Goal: Task Accomplishment & Management: Manage account settings

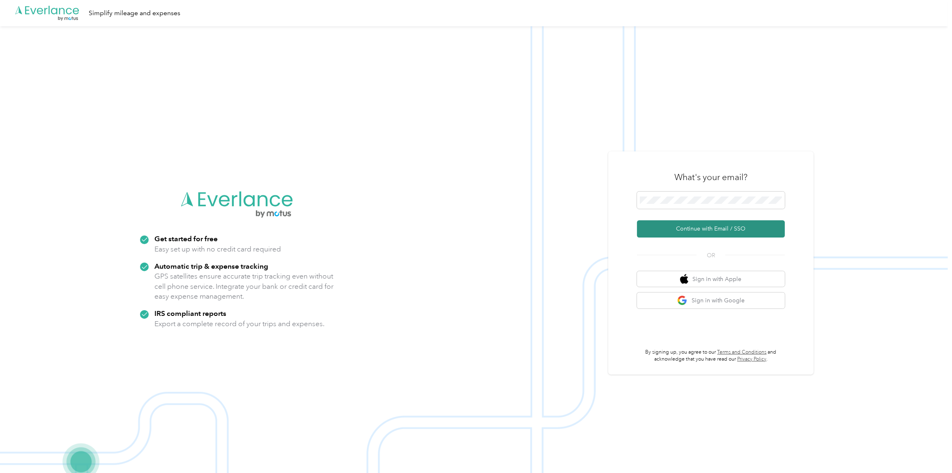
click at [710, 226] on button "Continue with Email / SSO" at bounding box center [711, 229] width 148 height 17
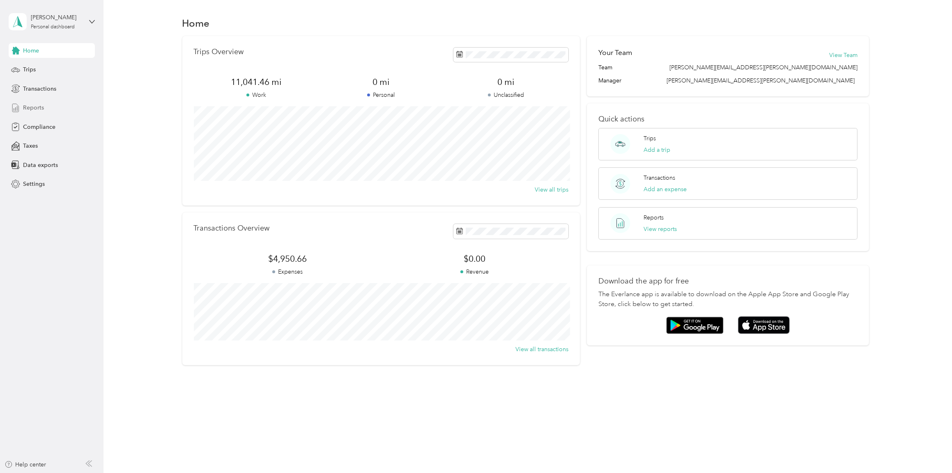
click at [32, 109] on span "Reports" at bounding box center [33, 107] width 21 height 9
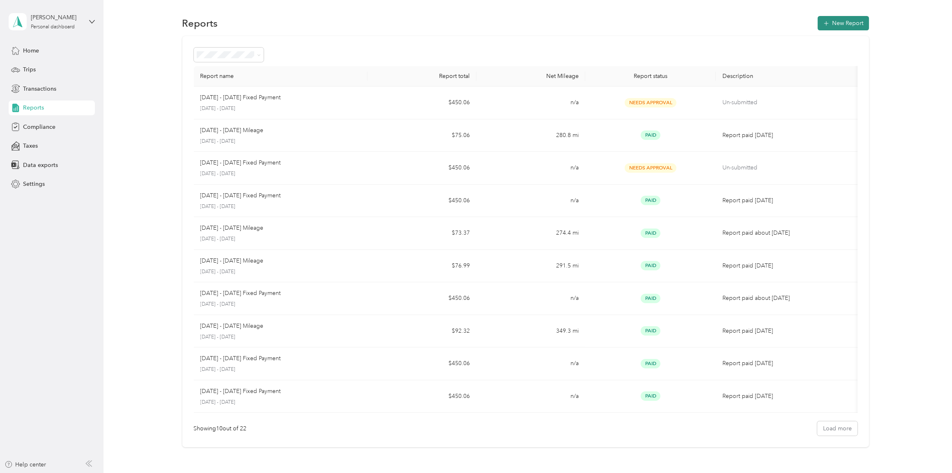
click at [844, 22] on button "New Report" at bounding box center [843, 23] width 51 height 14
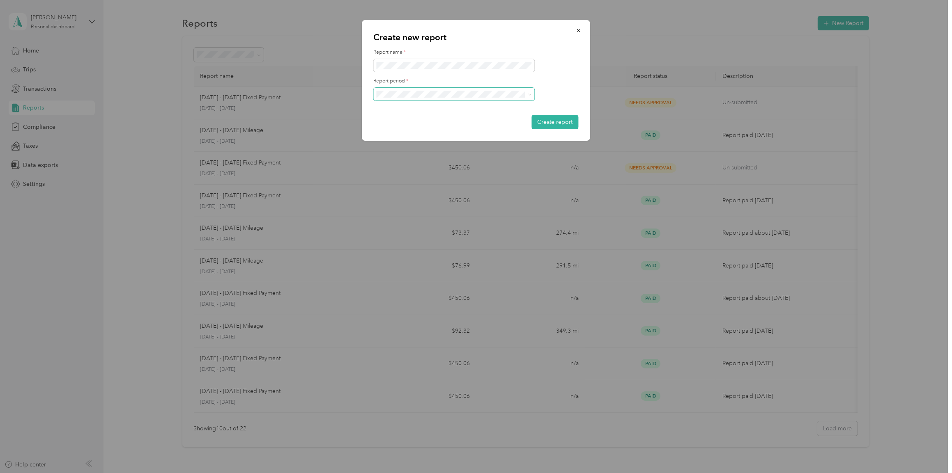
click at [529, 92] on span at bounding box center [530, 94] width 4 height 7
click at [430, 120] on div "[DATE] - [DATE]" at bounding box center [453, 123] width 149 height 9
click at [546, 119] on button "Create report" at bounding box center [555, 122] width 47 height 14
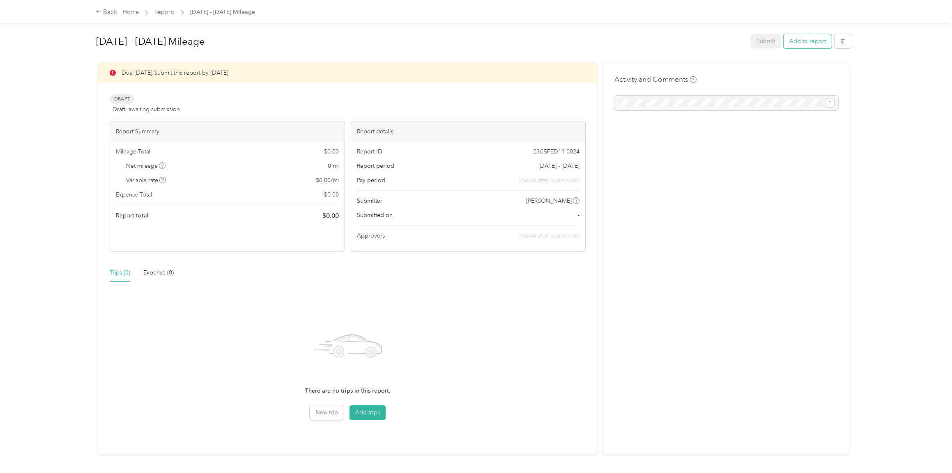
click at [802, 44] on button "Add to report" at bounding box center [808, 41] width 48 height 14
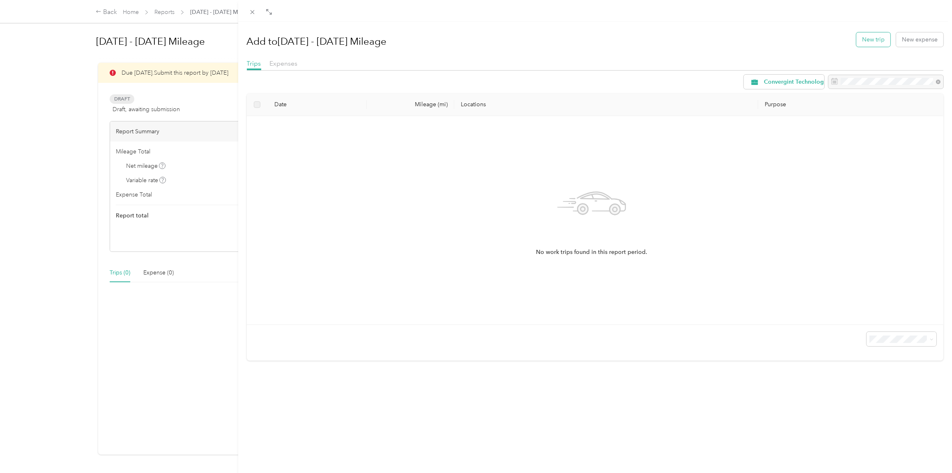
click at [870, 37] on button "New trip" at bounding box center [873, 39] width 34 height 14
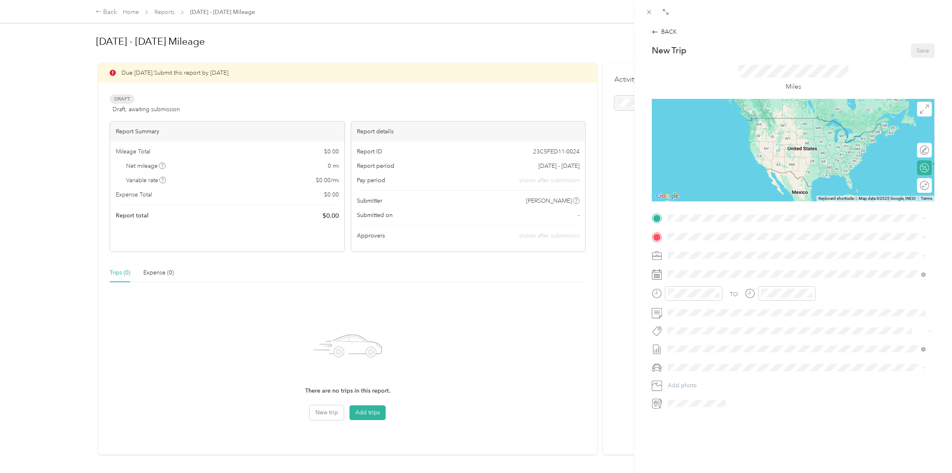
click at [693, 255] on div "Base [STREET_ADDRESS][US_STATE]" at bounding box center [724, 254] width 82 height 17
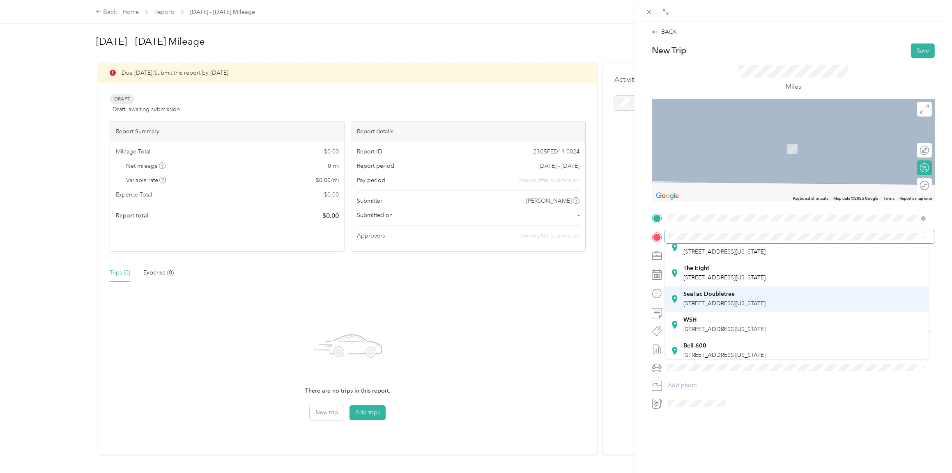
scroll to position [41, 0]
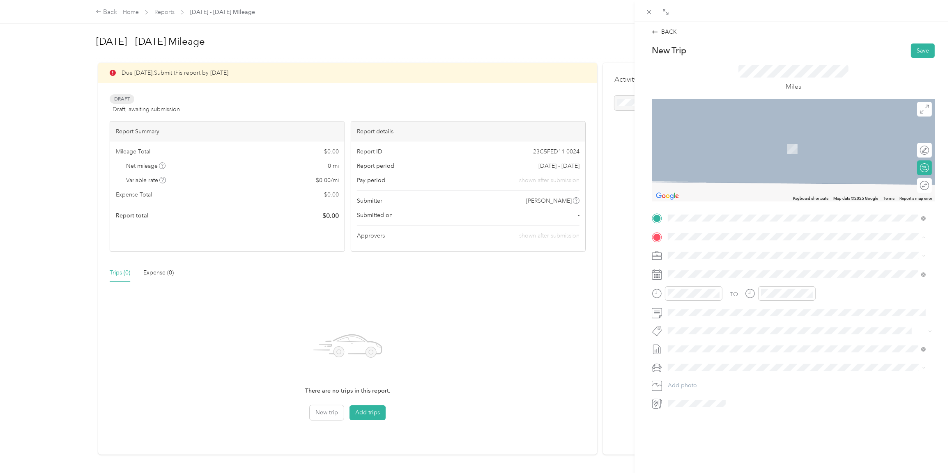
click at [706, 331] on div "Bell 600" at bounding box center [724, 331] width 82 height 7
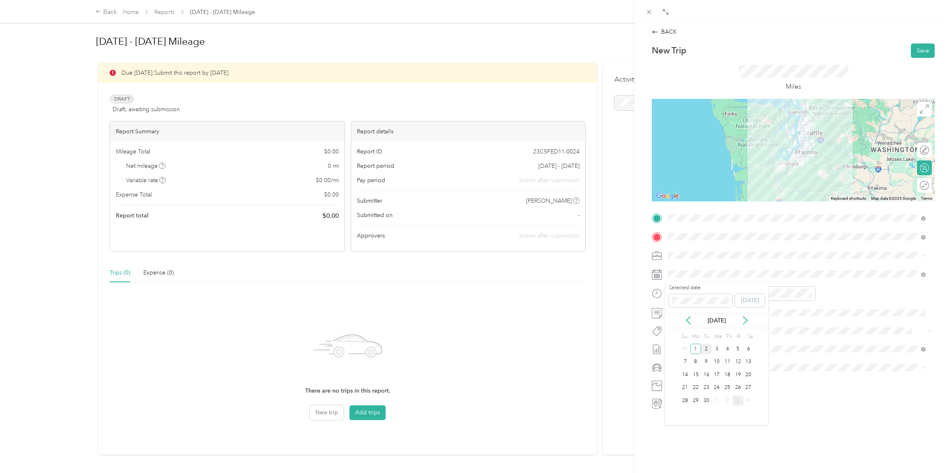
click at [706, 348] on div "2" at bounding box center [706, 349] width 11 height 10
click at [717, 295] on icon "close-circle" at bounding box center [717, 294] width 6 height 6
click at [809, 294] on icon "close-circle" at bounding box center [810, 294] width 6 height 6
click at [694, 379] on span "Lexus ES 300h" at bounding box center [690, 379] width 38 height 7
click at [912, 47] on button "Save" at bounding box center [923, 51] width 24 height 14
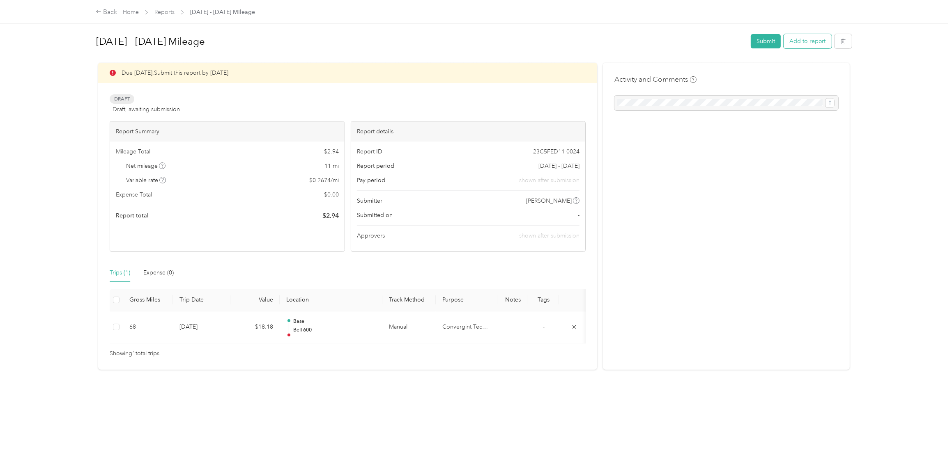
click at [805, 44] on button "Add to report" at bounding box center [808, 41] width 48 height 14
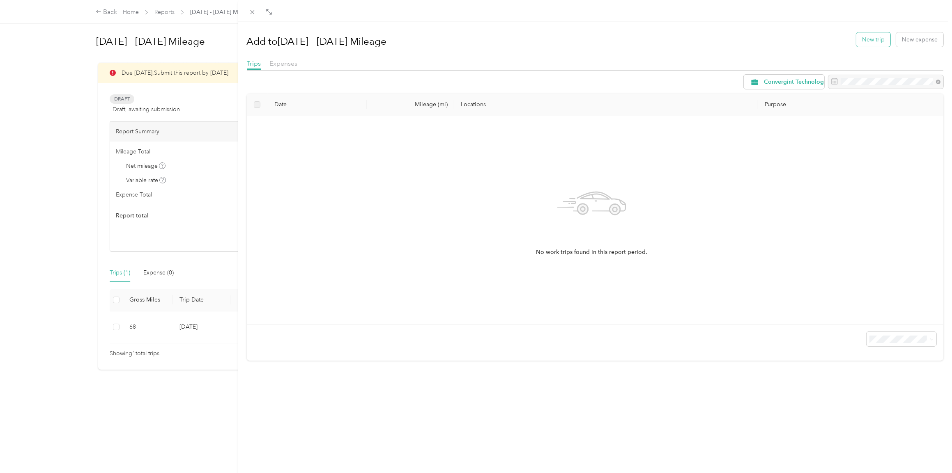
click at [868, 36] on button "New trip" at bounding box center [873, 39] width 34 height 14
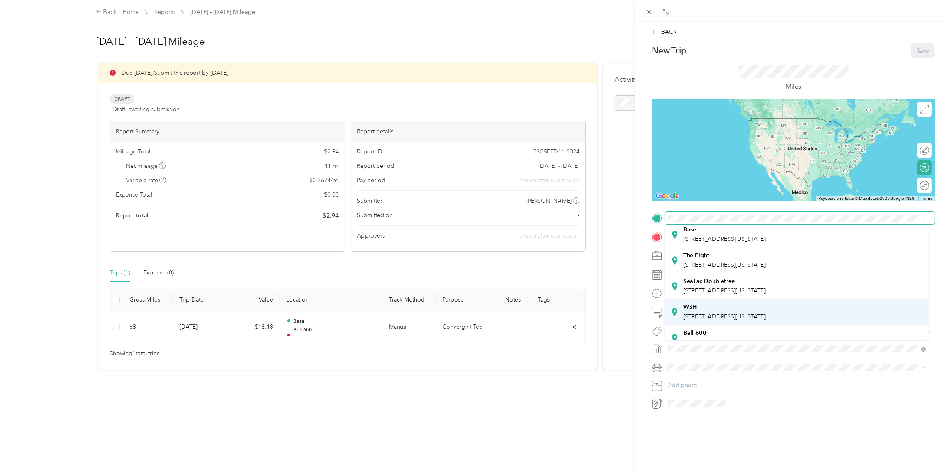
scroll to position [41, 0]
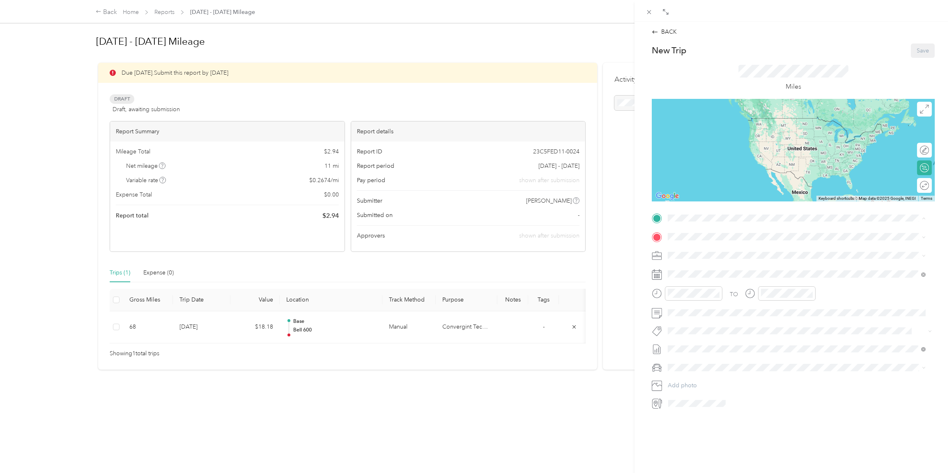
click at [722, 319] on span "[STREET_ADDRESS][US_STATE]" at bounding box center [724, 322] width 82 height 7
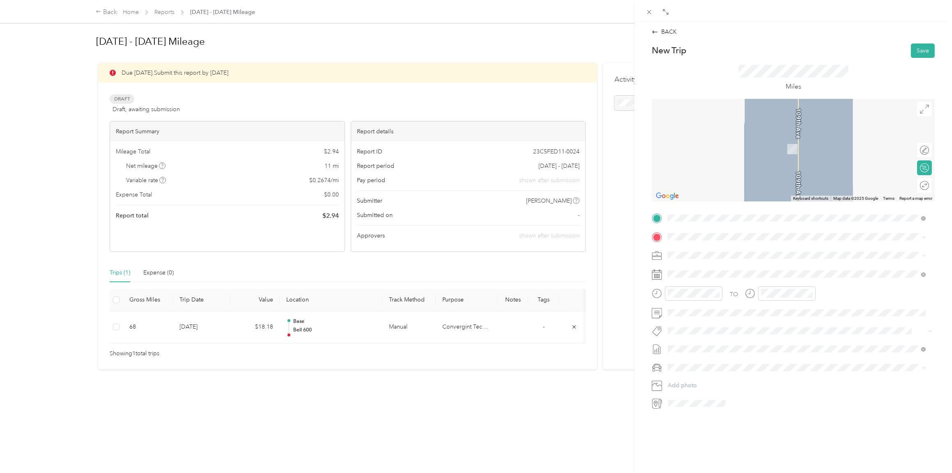
click at [693, 275] on div "Base [STREET_ADDRESS][US_STATE]" at bounding box center [724, 274] width 82 height 17
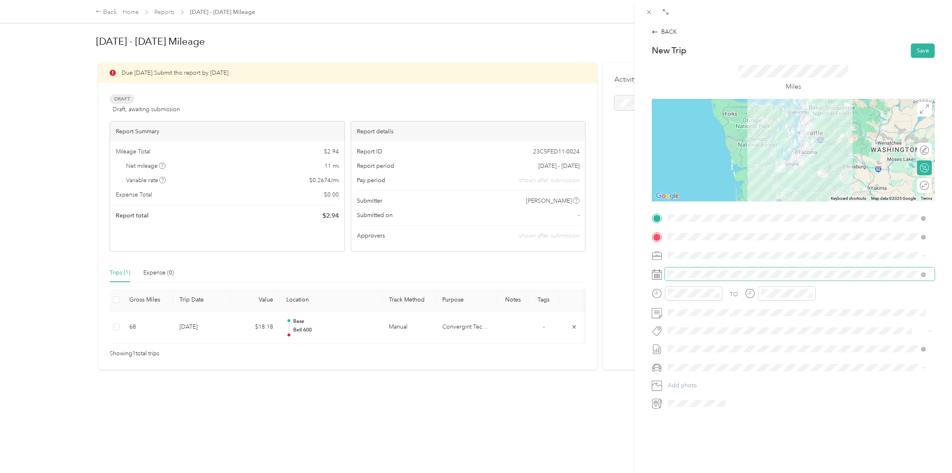
click at [687, 279] on span at bounding box center [800, 274] width 270 height 13
click at [705, 347] on div "2" at bounding box center [706, 349] width 11 height 10
click at [716, 294] on icon "close-circle" at bounding box center [717, 294] width 6 height 6
click at [810, 294] on icon "close-circle" at bounding box center [810, 294] width 6 height 6
click at [693, 384] on li "Lexus ES 300h" at bounding box center [796, 382] width 263 height 14
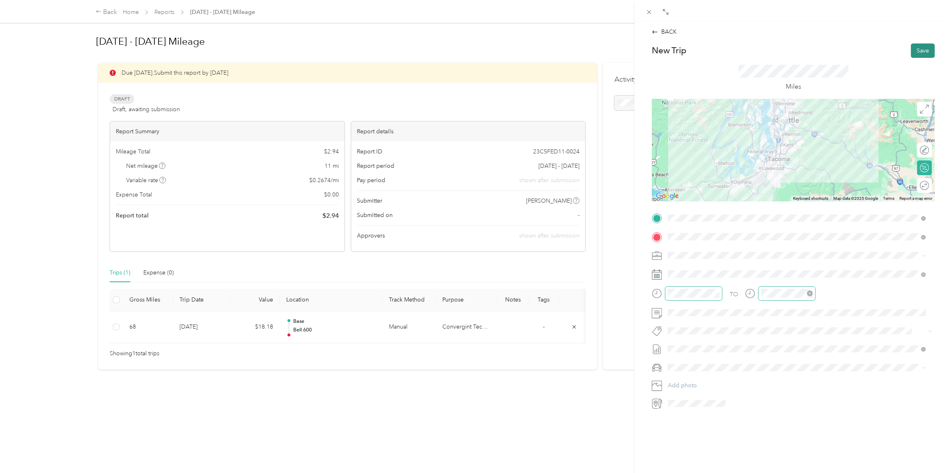
click at [914, 51] on button "Save" at bounding box center [923, 51] width 24 height 14
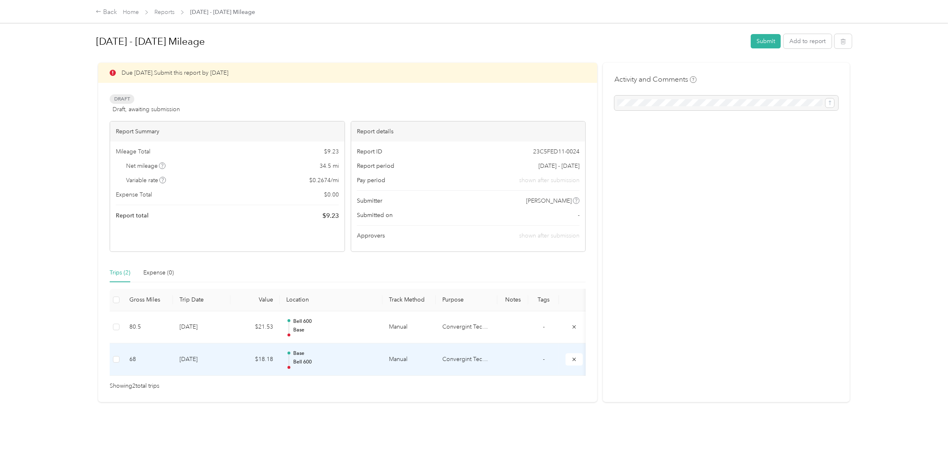
click at [200, 358] on td "[DATE]" at bounding box center [201, 360] width 57 height 32
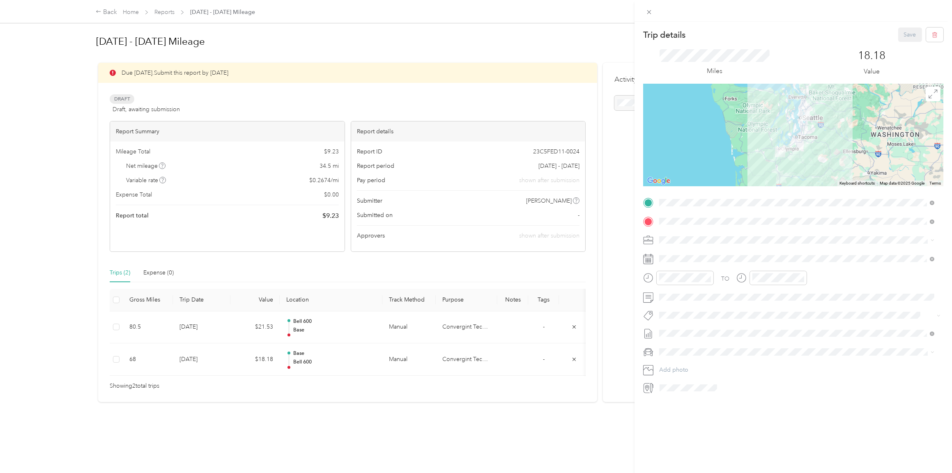
click at [809, 130] on div at bounding box center [793, 135] width 300 height 103
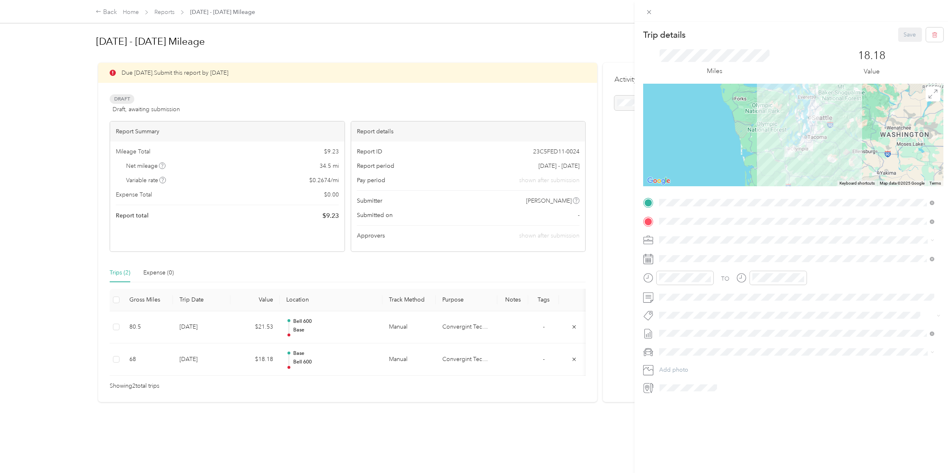
drag, startPoint x: 799, startPoint y: 126, endPoint x: 810, endPoint y: 126, distance: 10.7
click at [810, 126] on div at bounding box center [793, 135] width 300 height 103
click at [811, 127] on div at bounding box center [793, 135] width 300 height 103
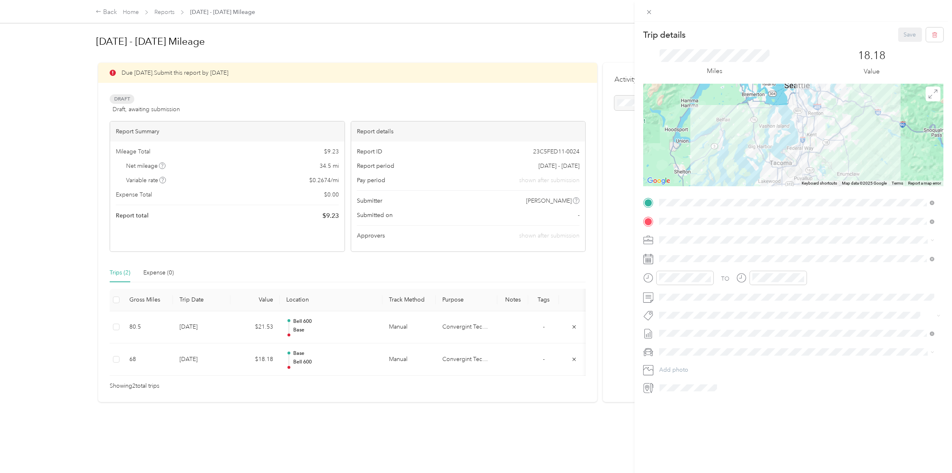
click at [835, 135] on div at bounding box center [793, 135] width 300 height 103
click at [832, 133] on div at bounding box center [793, 135] width 300 height 103
click at [833, 134] on div at bounding box center [793, 135] width 300 height 103
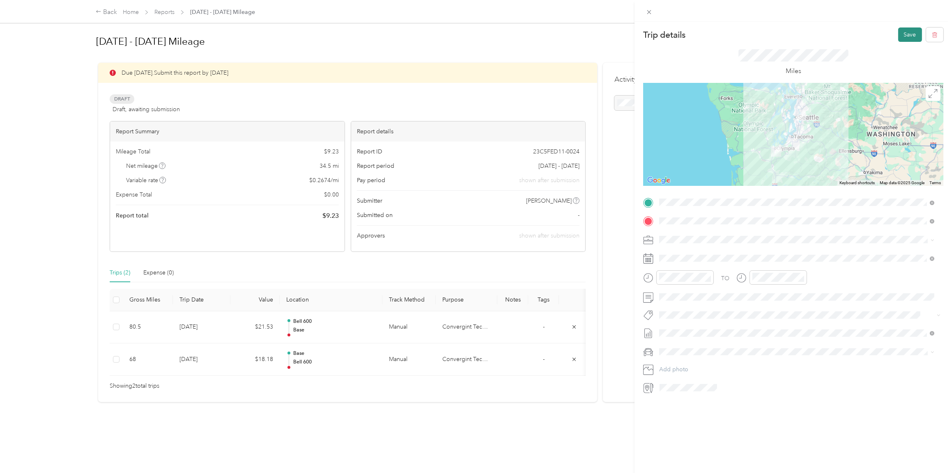
click at [899, 33] on button "Save" at bounding box center [910, 35] width 24 height 14
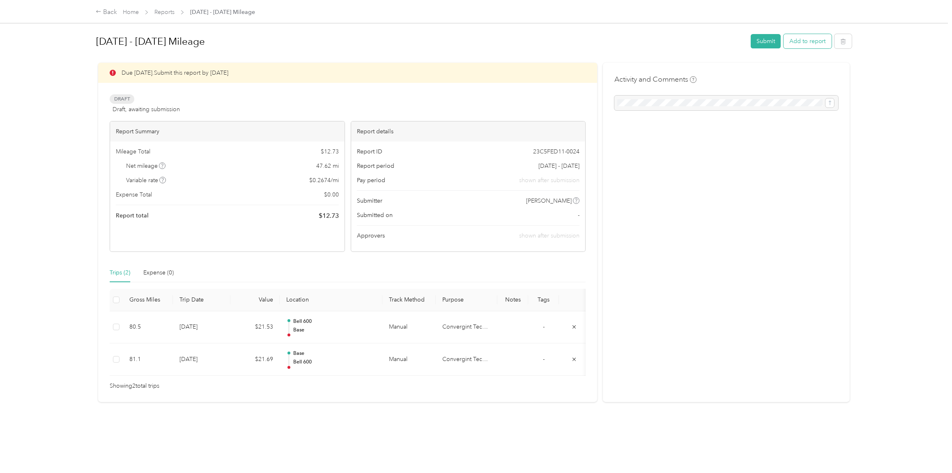
click at [811, 42] on button "Add to report" at bounding box center [808, 41] width 48 height 14
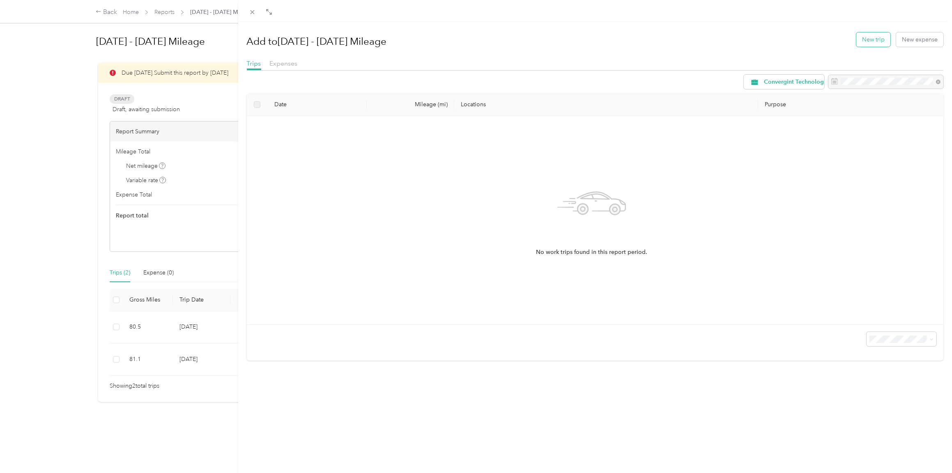
click at [869, 40] on button "New trip" at bounding box center [873, 39] width 34 height 14
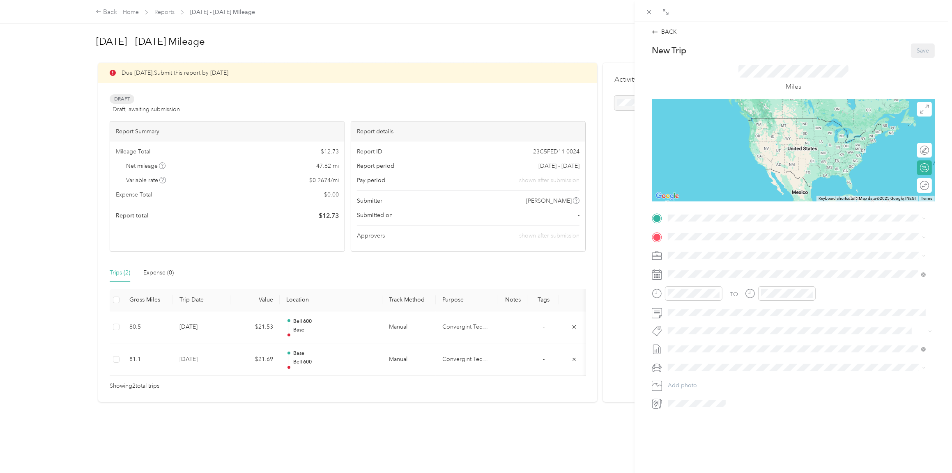
click at [694, 254] on div "Base [STREET_ADDRESS][US_STATE]" at bounding box center [724, 252] width 82 height 17
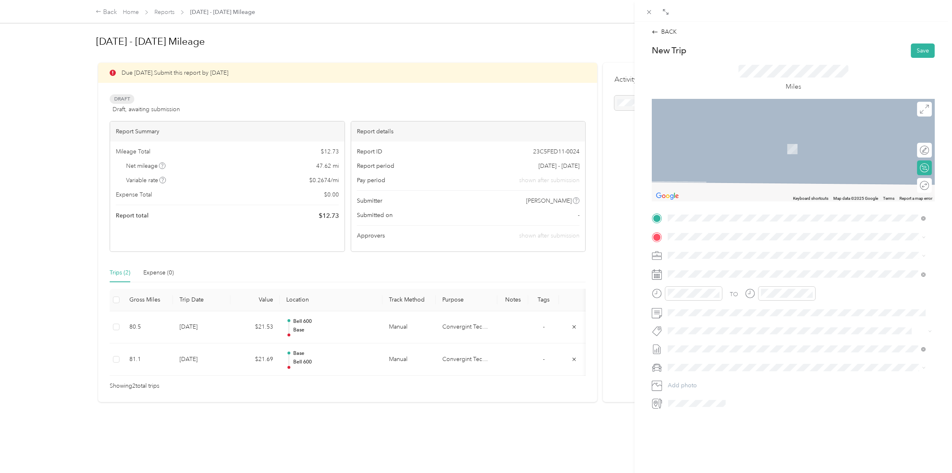
click at [699, 265] on span "[STREET_ADDRESS][PERSON_NAME][US_STATE]" at bounding box center [747, 266] width 128 height 7
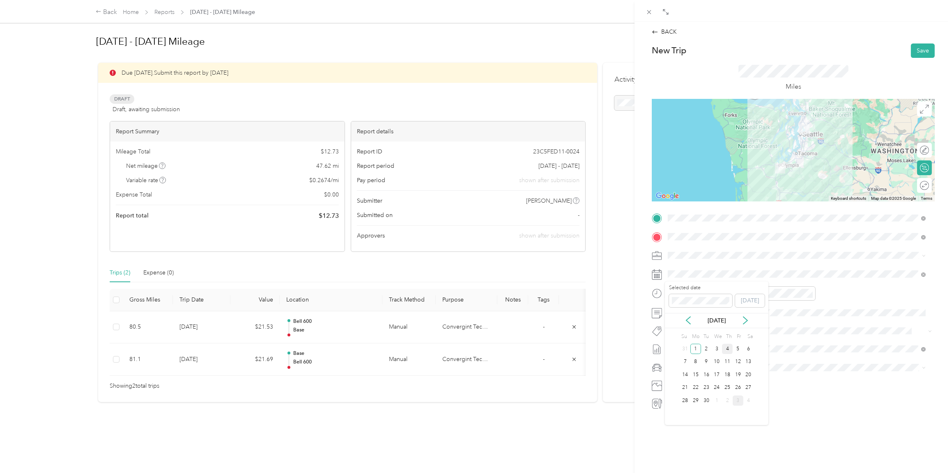
click at [726, 349] on div "4" at bounding box center [727, 349] width 11 height 10
click at [716, 291] on icon "close-circle" at bounding box center [717, 294] width 6 height 6
click at [811, 293] on icon "close-circle" at bounding box center [810, 294] width 6 height 6
click at [726, 320] on div "TO Add photo" at bounding box center [793, 311] width 283 height 198
click at [697, 383] on li "Lexus ES 300h" at bounding box center [796, 382] width 263 height 14
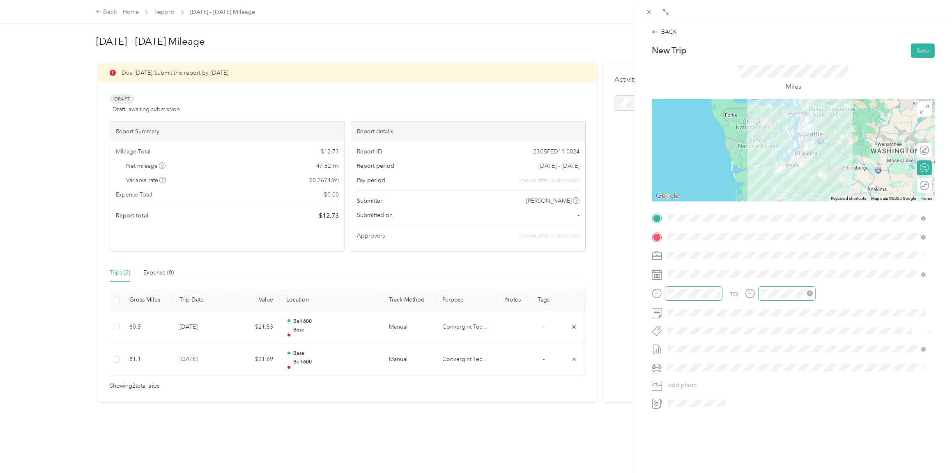
click at [808, 146] on div at bounding box center [793, 150] width 283 height 103
click at [911, 49] on button "Save" at bounding box center [923, 51] width 24 height 14
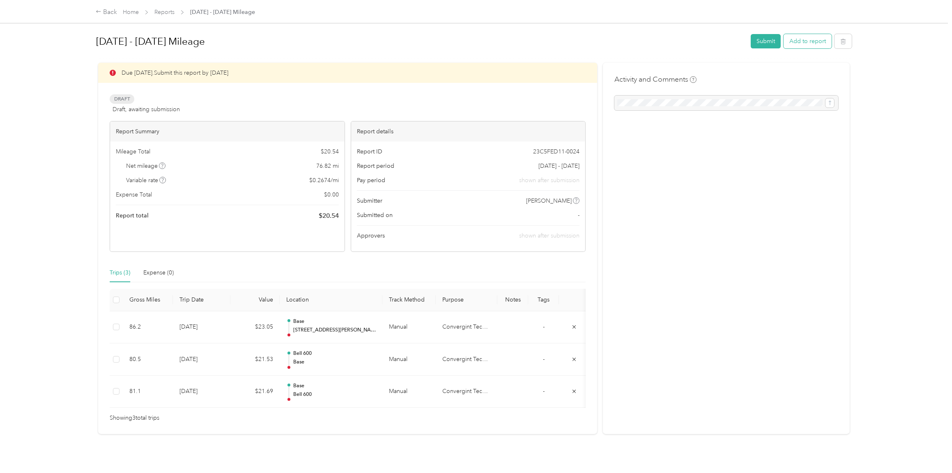
click at [810, 43] on button "Add to report" at bounding box center [808, 41] width 48 height 14
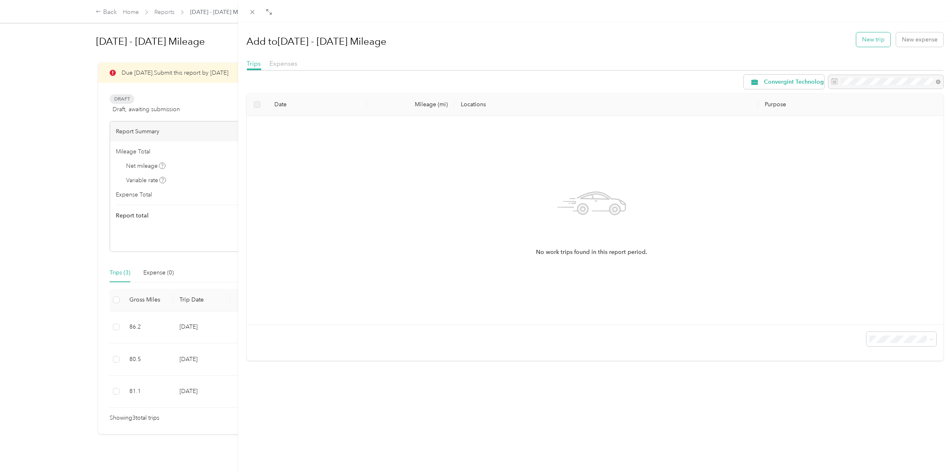
click at [875, 40] on button "New trip" at bounding box center [873, 39] width 34 height 14
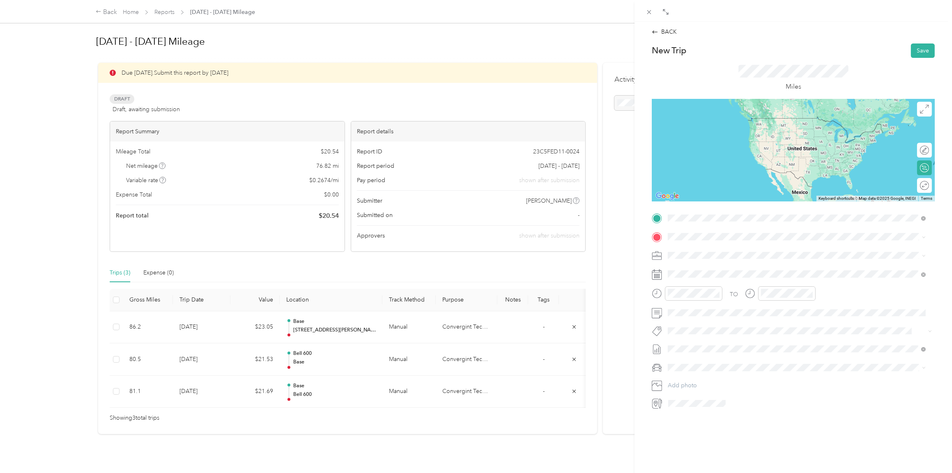
click at [692, 249] on span "[STREET_ADDRESS][PERSON_NAME][US_STATE]" at bounding box center [747, 247] width 128 height 7
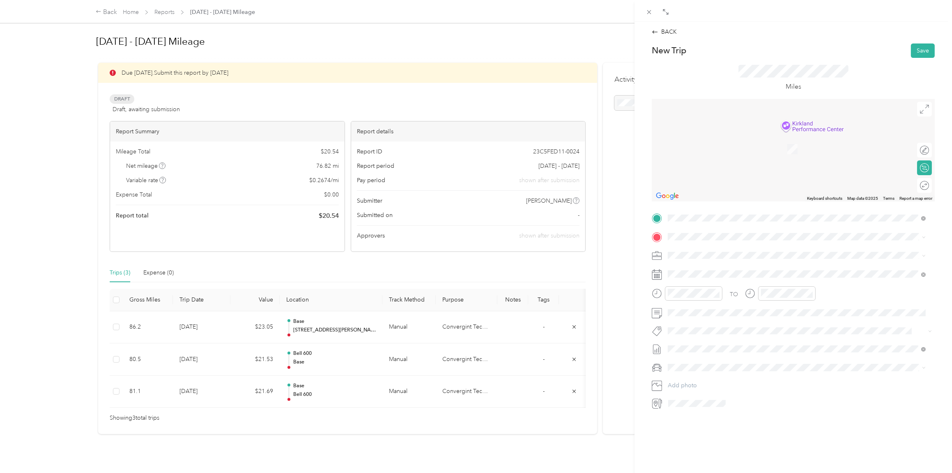
click at [692, 267] on strong "Base" at bounding box center [689, 269] width 13 height 7
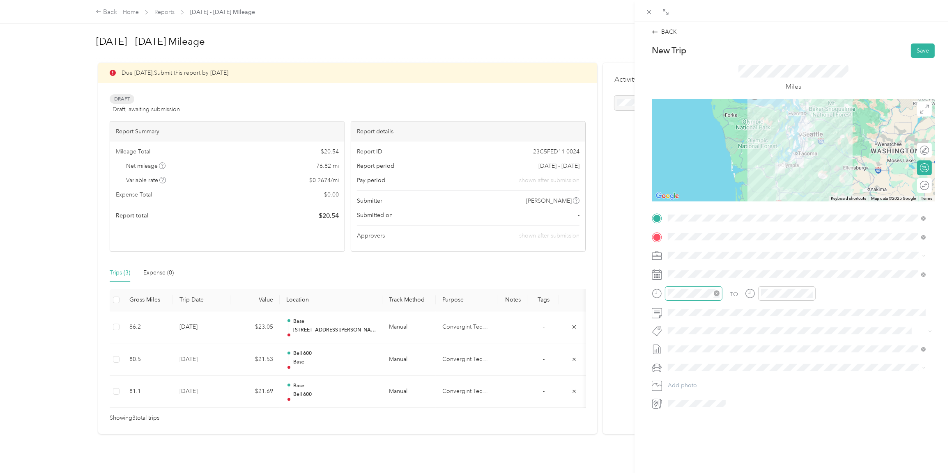
click at [716, 293] on icon "close-circle" at bounding box center [717, 294] width 6 height 6
click at [810, 292] on icon "close-circle" at bounding box center [810, 294] width 6 height 6
click at [690, 385] on ol "Lexus ES 300h Honda [PERSON_NAME] Lexus" at bounding box center [796, 411] width 263 height 72
click at [691, 363] on span at bounding box center [800, 367] width 270 height 13
click at [694, 379] on span "Lexus ES 300h" at bounding box center [690, 382] width 38 height 7
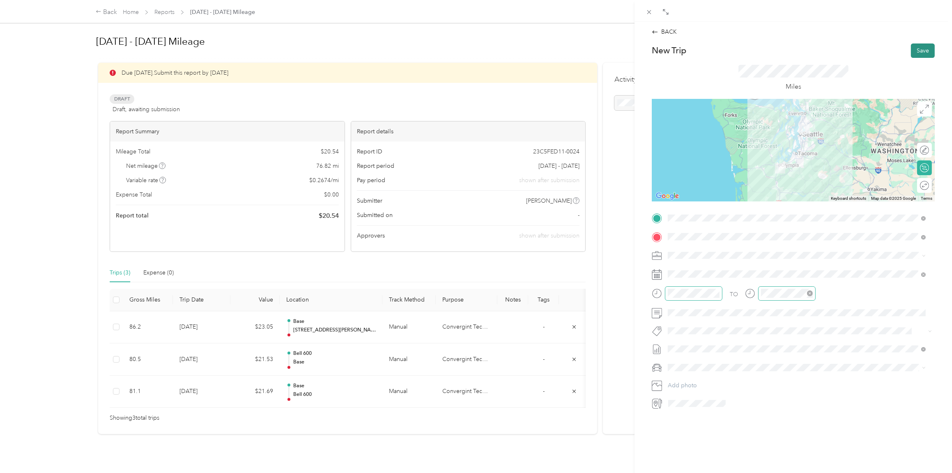
click at [912, 49] on button "Save" at bounding box center [923, 51] width 24 height 14
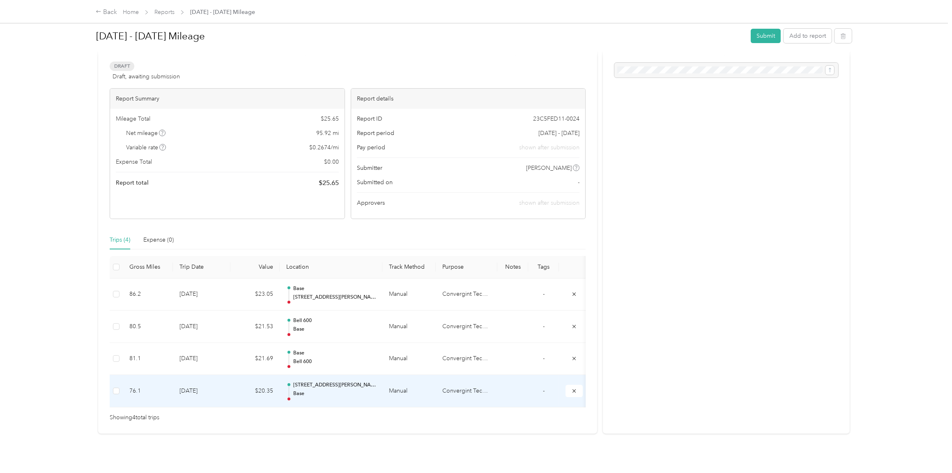
scroll to position [7, 0]
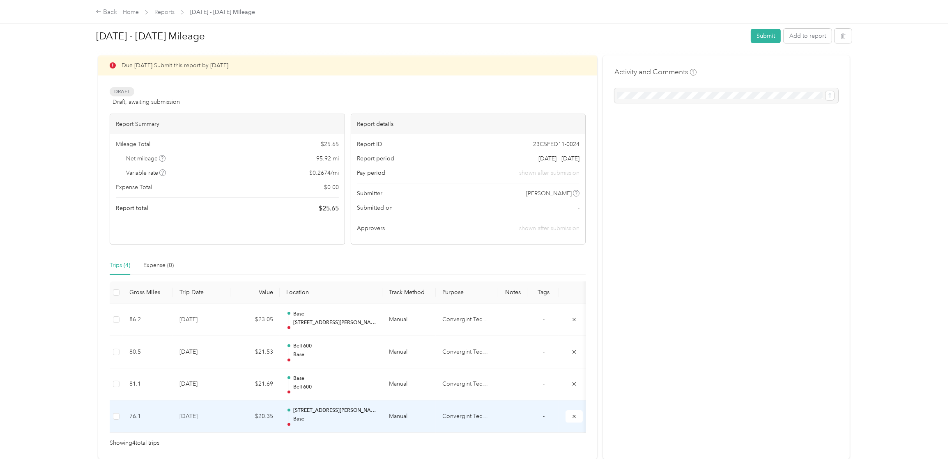
click at [187, 416] on td "[DATE]" at bounding box center [201, 417] width 57 height 32
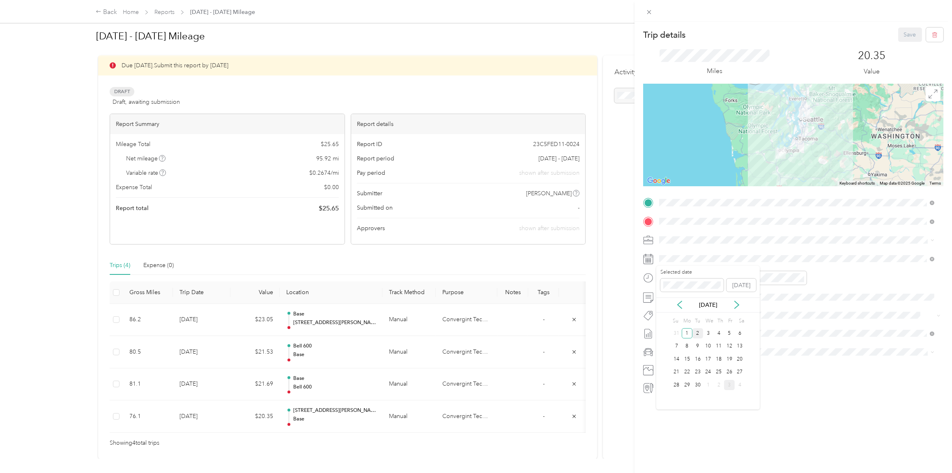
click at [698, 335] on div "2" at bounding box center [697, 334] width 11 height 10
click at [898, 37] on button "Save" at bounding box center [910, 35] width 24 height 14
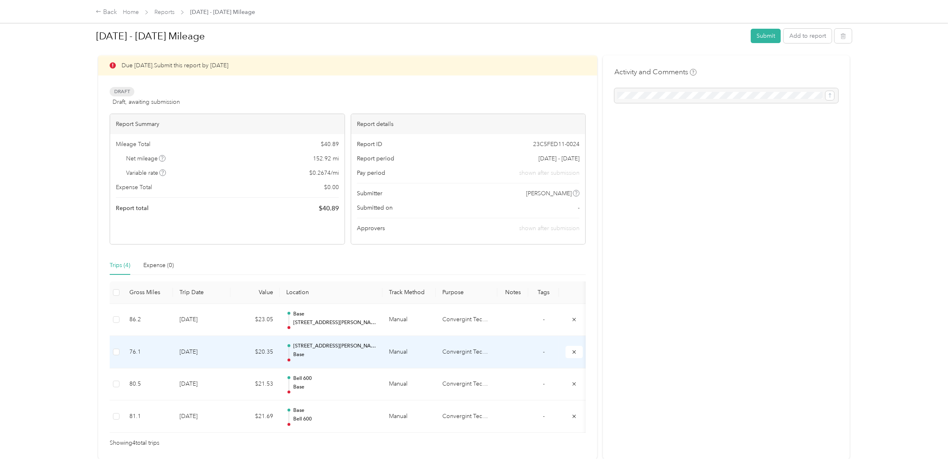
click at [187, 351] on td "[DATE]" at bounding box center [201, 352] width 57 height 32
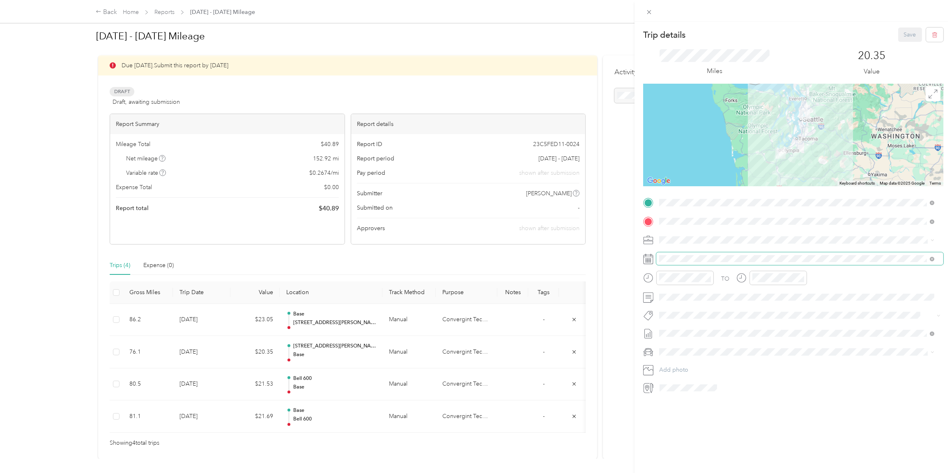
click at [682, 254] on span at bounding box center [799, 259] width 287 height 13
click at [719, 331] on div "4" at bounding box center [718, 334] width 11 height 10
click at [905, 37] on button "Save" at bounding box center [910, 35] width 24 height 14
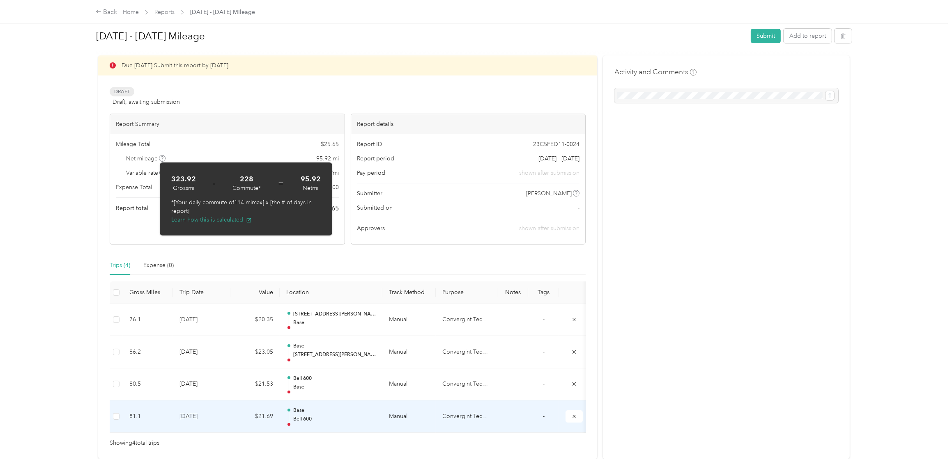
click at [138, 414] on td "81.1" at bounding box center [148, 417] width 50 height 32
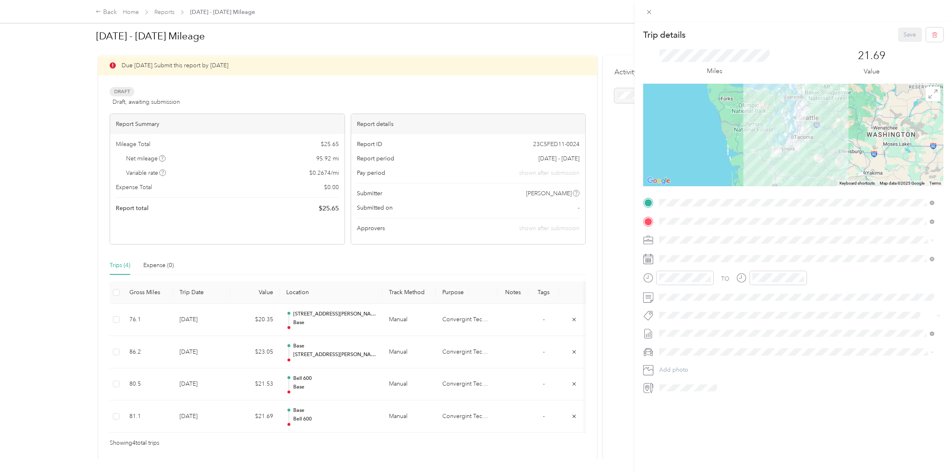
click at [138, 381] on div "Trip details Save This trip cannot be edited because it is either under review,…" at bounding box center [476, 236] width 952 height 473
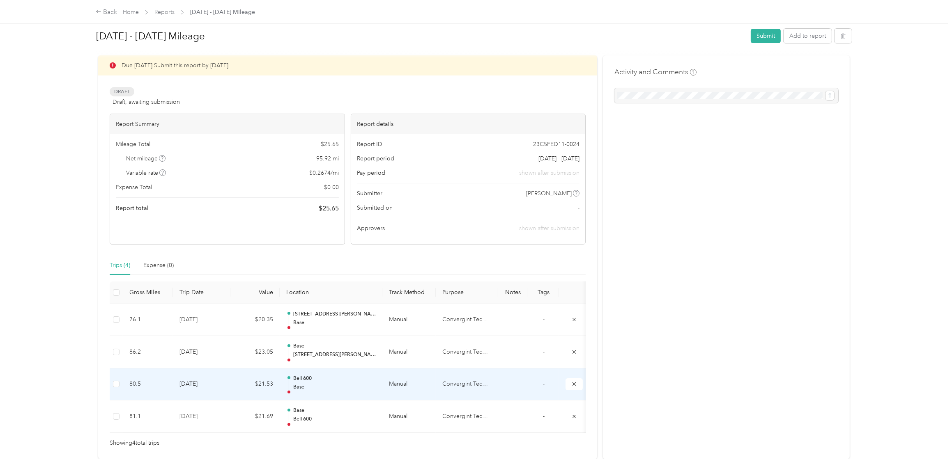
click at [138, 381] on td "80.5" at bounding box center [148, 385] width 50 height 32
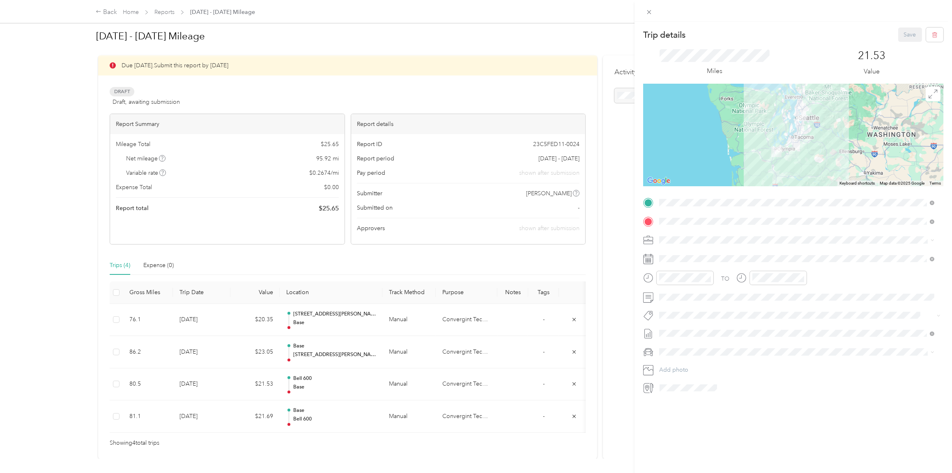
click at [136, 352] on div "Trip details Save This trip cannot be edited because it is either under review,…" at bounding box center [476, 236] width 952 height 473
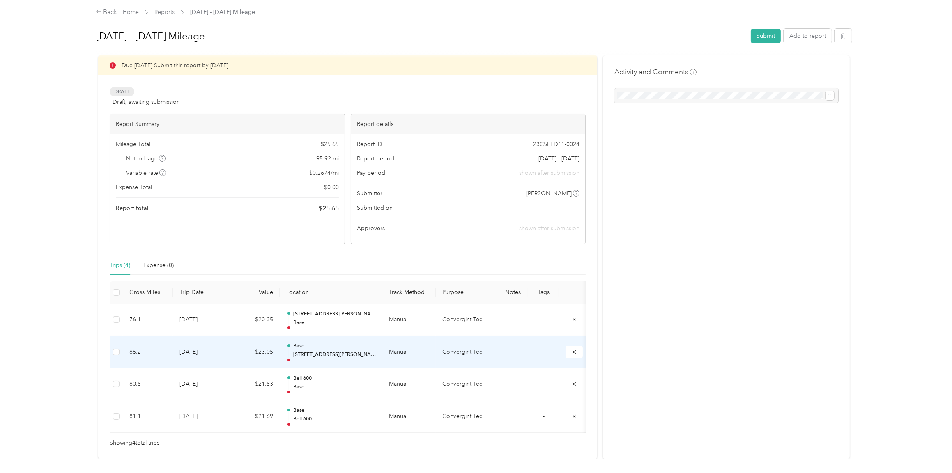
click at [136, 352] on td "86.2" at bounding box center [148, 352] width 50 height 32
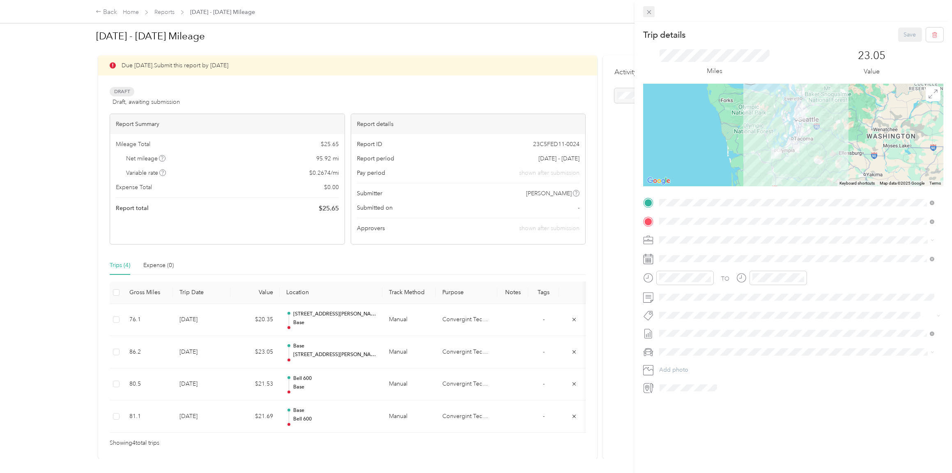
click at [646, 12] on icon at bounding box center [649, 12] width 7 height 7
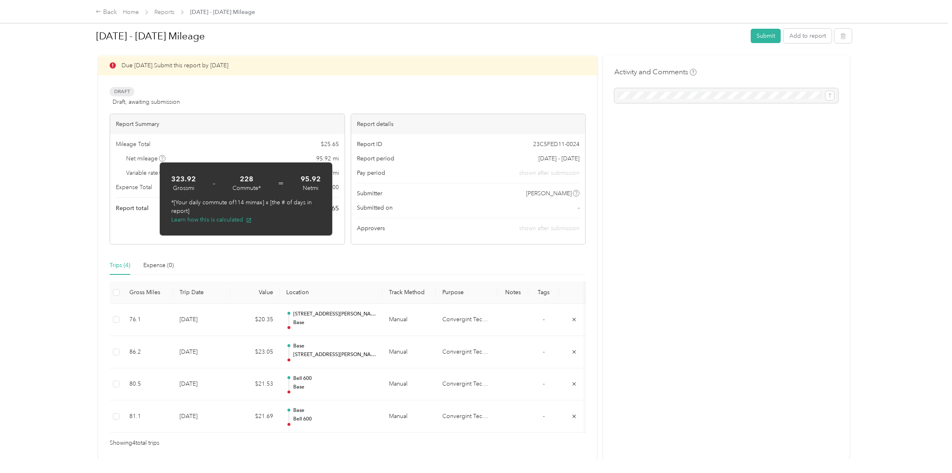
click at [80, 208] on div "[DATE] - [DATE] Mileage Submit Add to report Due [DATE]. Submit this report by …" at bounding box center [474, 229] width 790 height 459
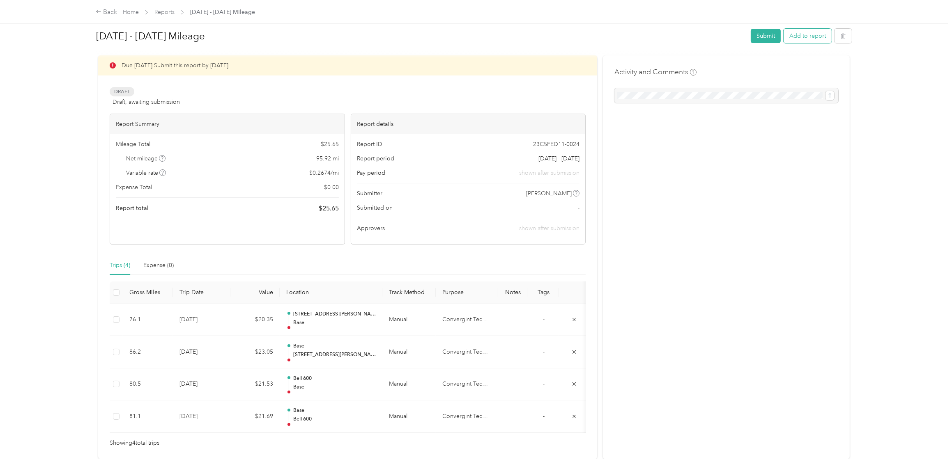
click at [805, 35] on button "Add to report" at bounding box center [808, 36] width 48 height 14
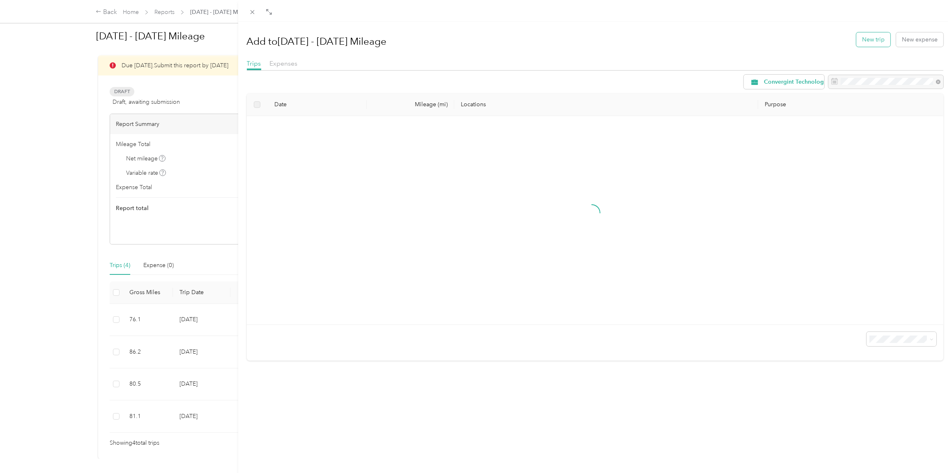
click at [866, 40] on button "New trip" at bounding box center [873, 39] width 34 height 14
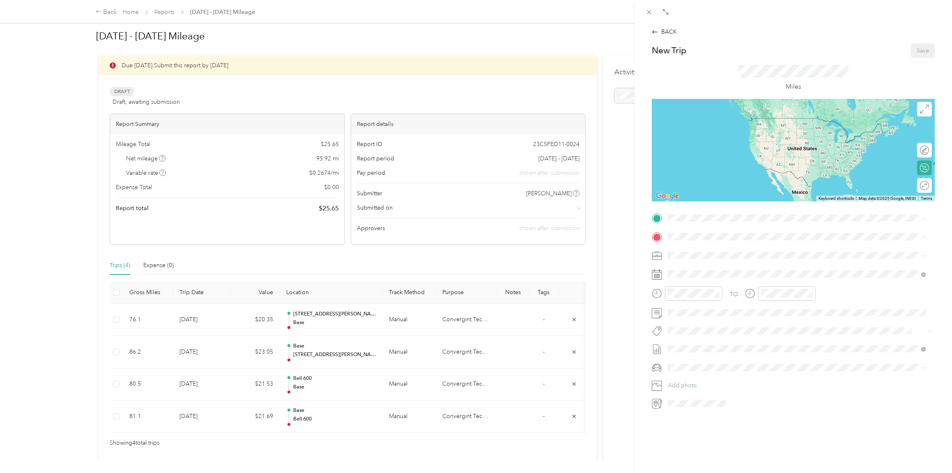
click at [703, 258] on span "[STREET_ADDRESS][US_STATE]" at bounding box center [724, 260] width 82 height 7
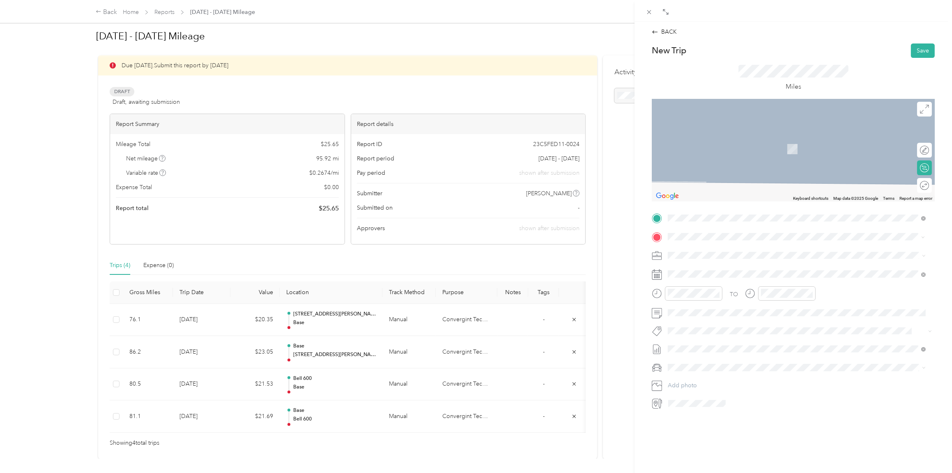
click at [701, 272] on div "[STREET_ADDRESS][US_STATE]" at bounding box center [797, 266] width 252 height 11
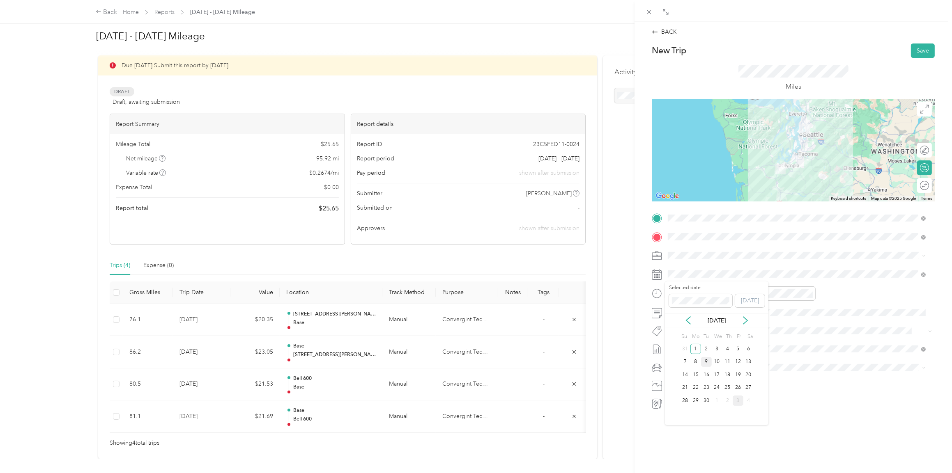
click at [707, 360] on div "9" at bounding box center [706, 362] width 11 height 10
click at [718, 294] on icon "close-circle" at bounding box center [717, 294] width 6 height 6
click at [809, 294] on icon "close-circle" at bounding box center [810, 294] width 6 height 6
click at [681, 410] on span "Harley" at bounding box center [679, 407] width 16 height 7
click at [808, 147] on div at bounding box center [793, 150] width 283 height 103
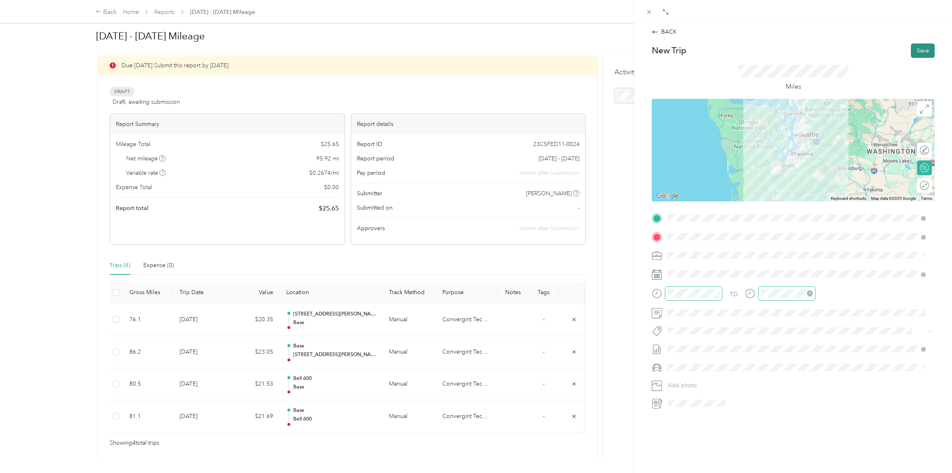
click at [915, 53] on button "Save" at bounding box center [923, 51] width 24 height 14
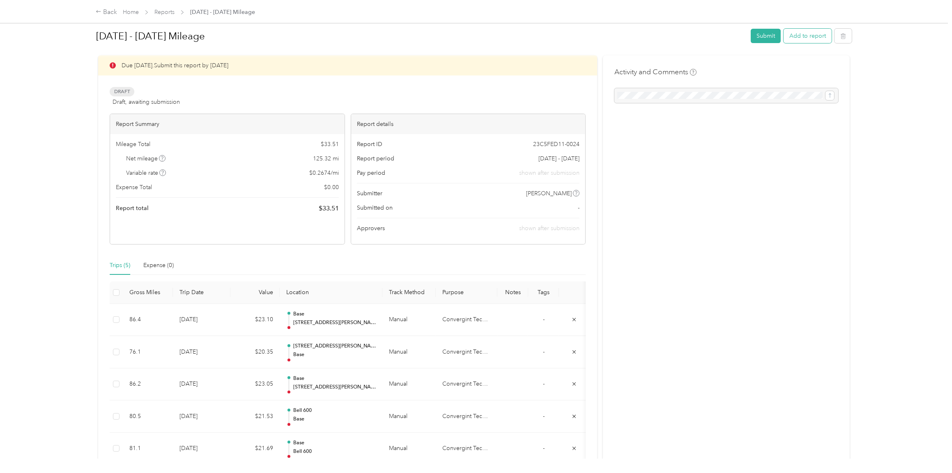
click at [800, 35] on button "Add to report" at bounding box center [808, 36] width 48 height 14
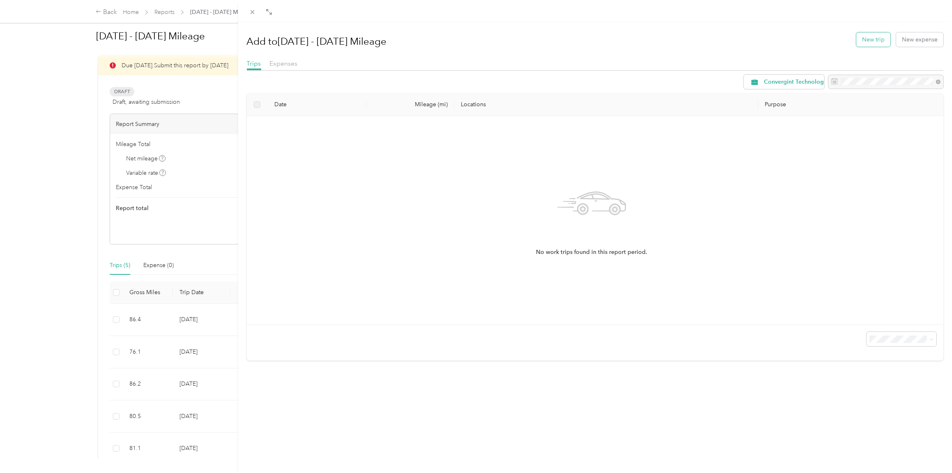
click at [871, 40] on button "New trip" at bounding box center [873, 39] width 34 height 14
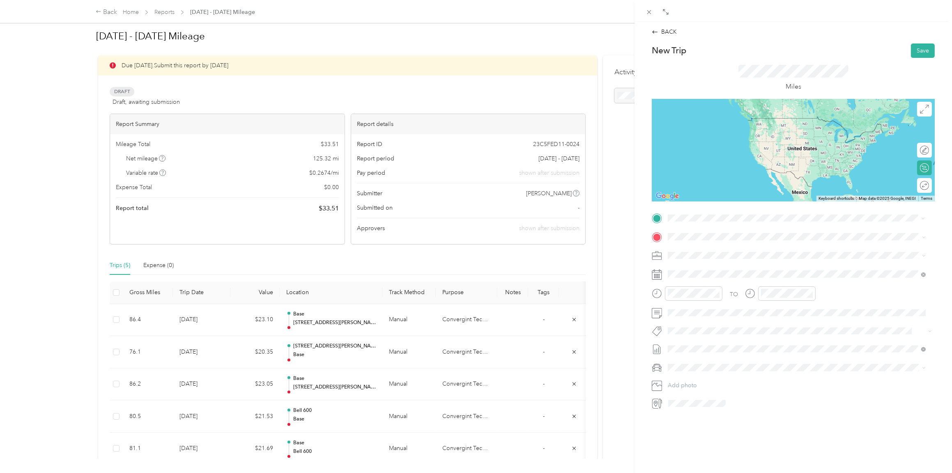
click at [727, 250] on span "[STREET_ADDRESS][US_STATE]" at bounding box center [724, 247] width 82 height 7
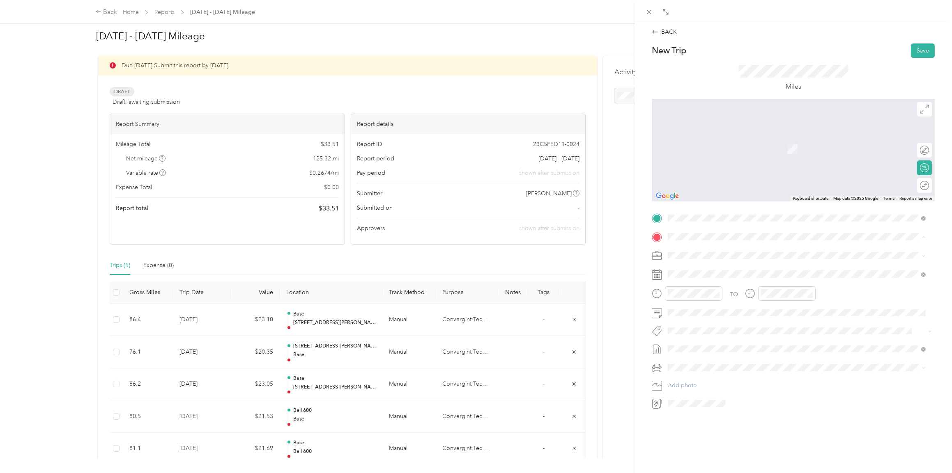
click at [701, 269] on div "Base" at bounding box center [724, 269] width 82 height 7
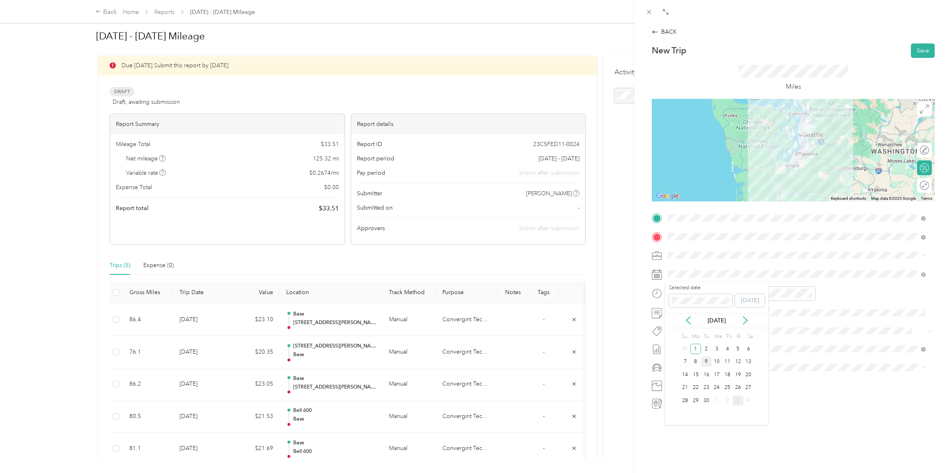
click at [709, 361] on div "9" at bounding box center [706, 362] width 11 height 10
click at [716, 293] on icon "close-circle" at bounding box center [717, 294] width 6 height 6
click at [810, 294] on icon "close-circle" at bounding box center [810, 294] width 6 height 6
click at [682, 411] on li "Harley" at bounding box center [796, 411] width 263 height 14
click at [919, 50] on button "Save" at bounding box center [923, 51] width 24 height 14
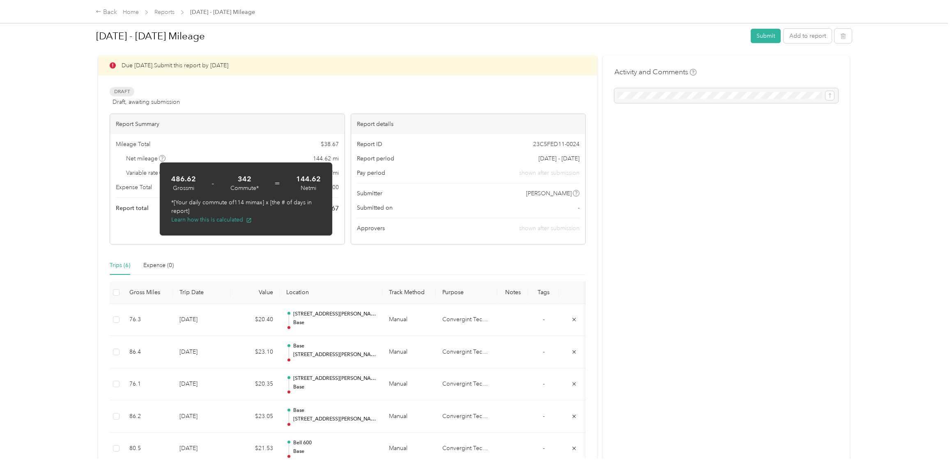
click at [92, 169] on div "[DATE] - [DATE] Mileage Submit Add to report Due [DATE]. Submit this report by …" at bounding box center [474, 229] width 790 height 459
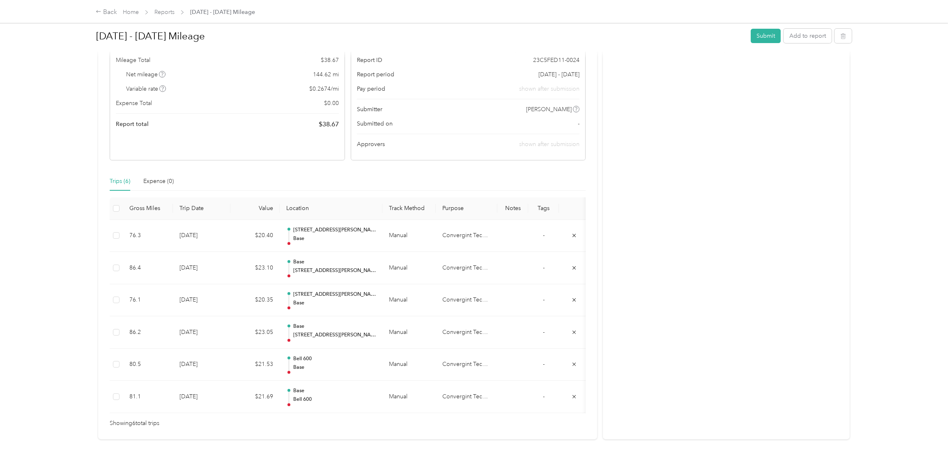
scroll to position [113, 0]
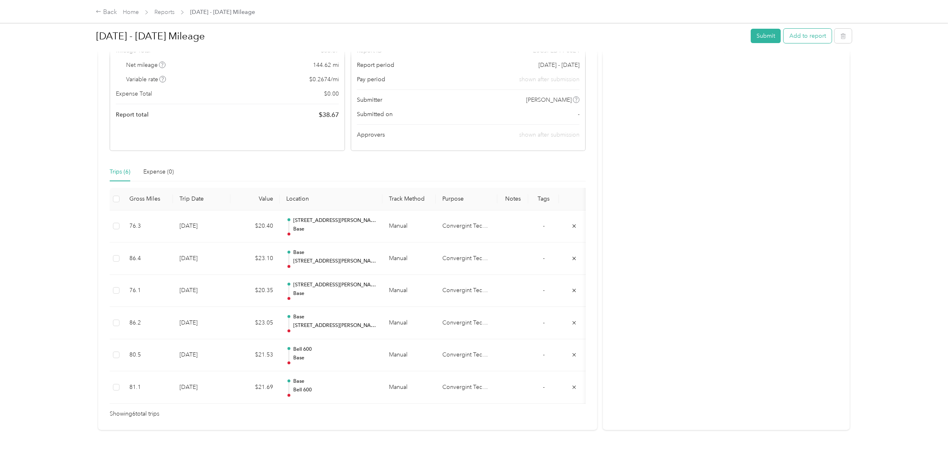
click at [805, 35] on button "Add to report" at bounding box center [808, 36] width 48 height 14
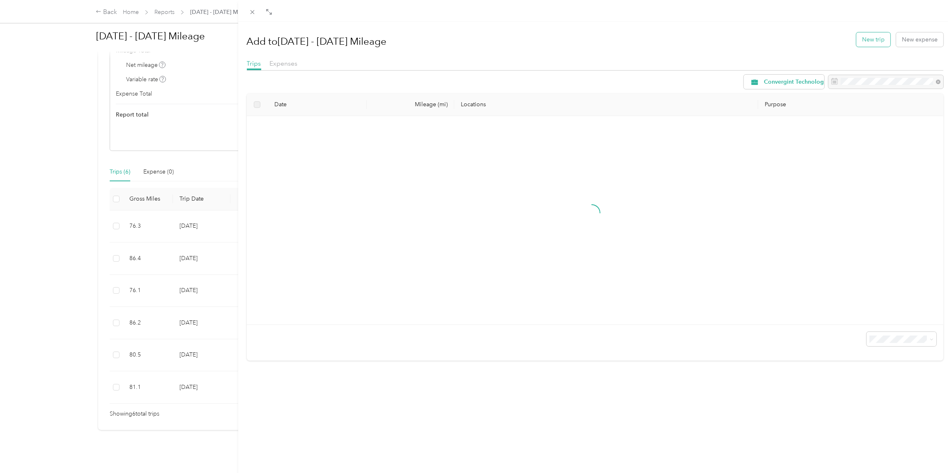
click at [860, 42] on button "New trip" at bounding box center [873, 39] width 34 height 14
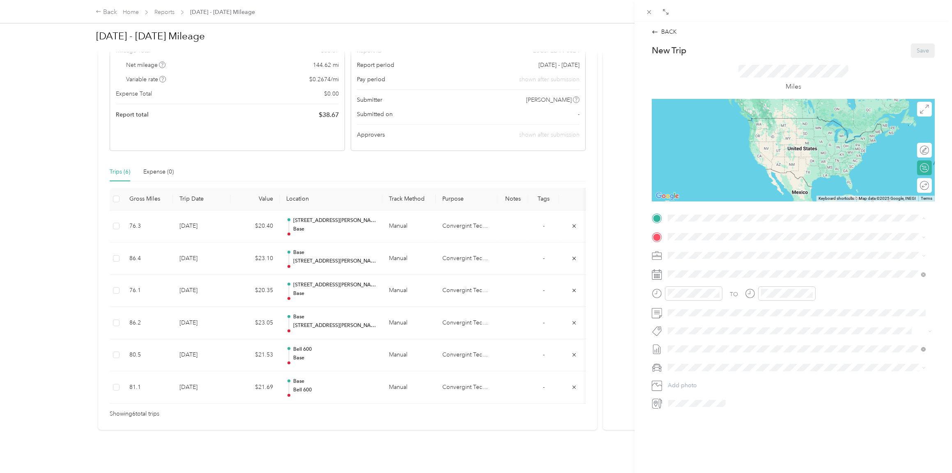
click at [698, 260] on span "[STREET_ADDRESS][US_STATE]" at bounding box center [724, 260] width 82 height 7
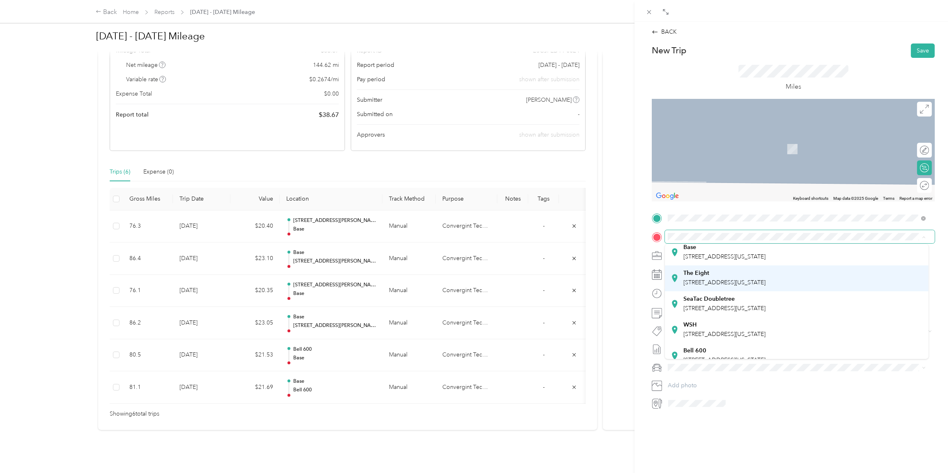
scroll to position [41, 0]
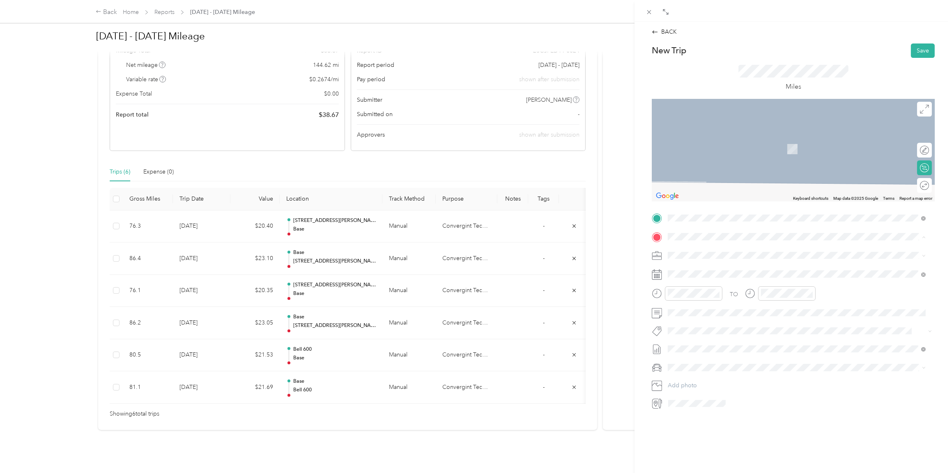
click at [696, 333] on div "Bell [STREET_ADDRESS][US_STATE]" at bounding box center [724, 336] width 82 height 17
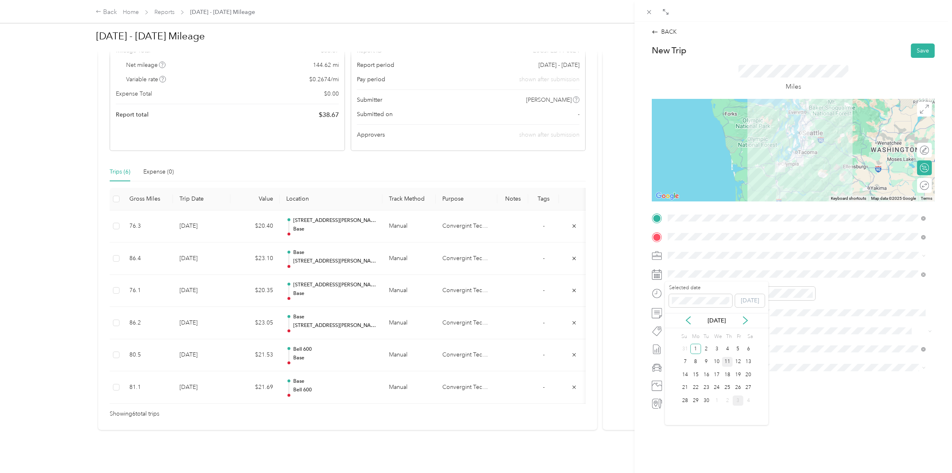
click at [730, 361] on div "11" at bounding box center [727, 362] width 11 height 10
click at [715, 294] on icon "close-circle" at bounding box center [717, 294] width 6 height 6
click at [809, 294] on icon "close-circle" at bounding box center [810, 294] width 6 height 6
click at [805, 147] on div at bounding box center [793, 150] width 283 height 103
click at [692, 381] on span "Lexus ES 300h" at bounding box center [690, 382] width 38 height 7
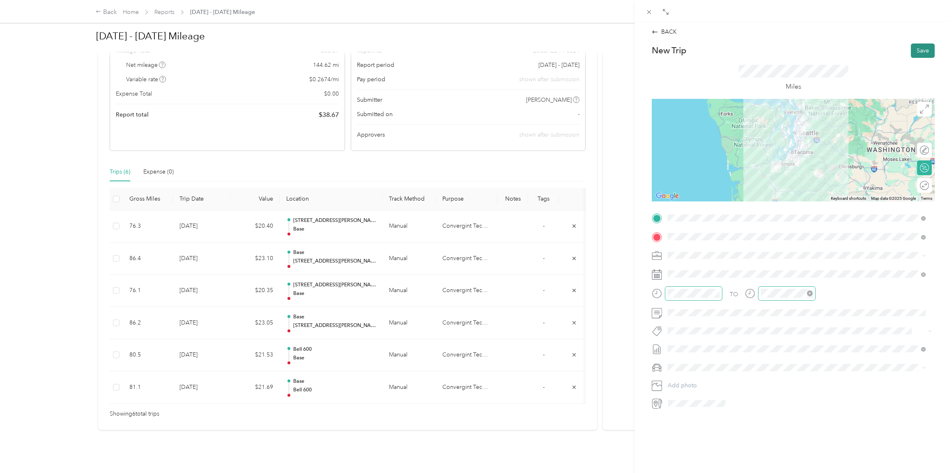
click at [914, 51] on button "Save" at bounding box center [923, 51] width 24 height 14
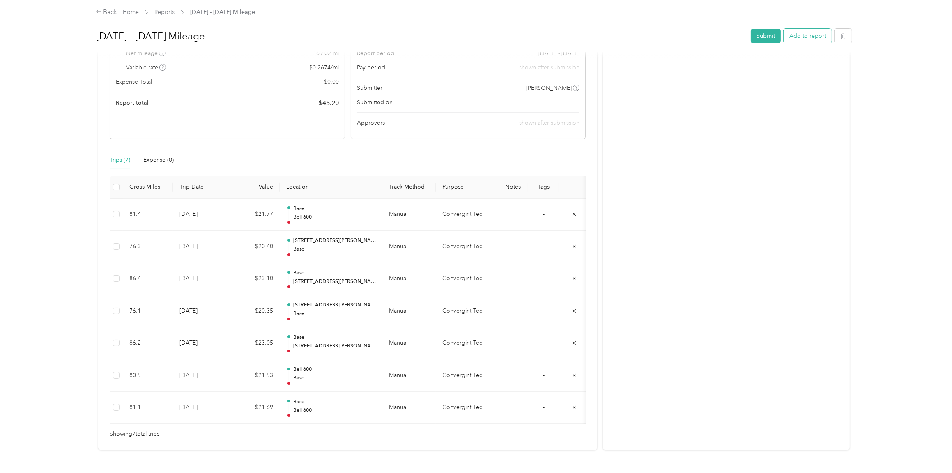
click at [804, 39] on button "Add to report" at bounding box center [808, 36] width 48 height 14
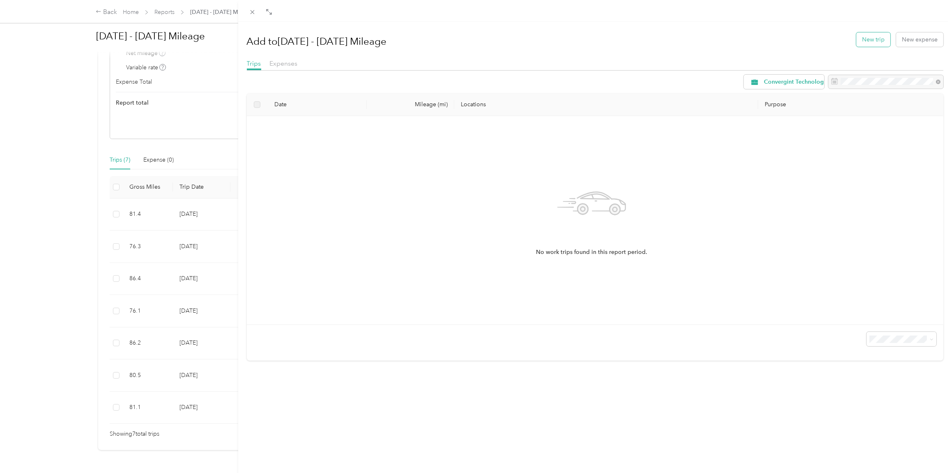
click at [862, 40] on button "New trip" at bounding box center [873, 39] width 34 height 14
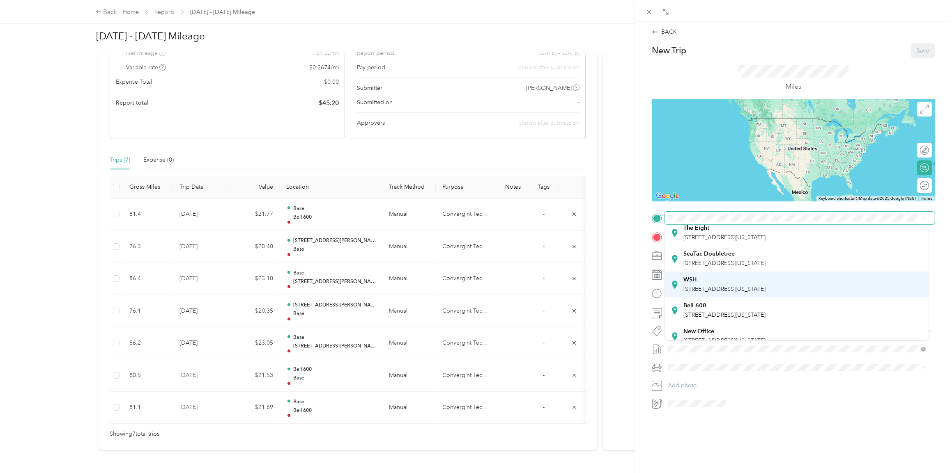
scroll to position [57, 0]
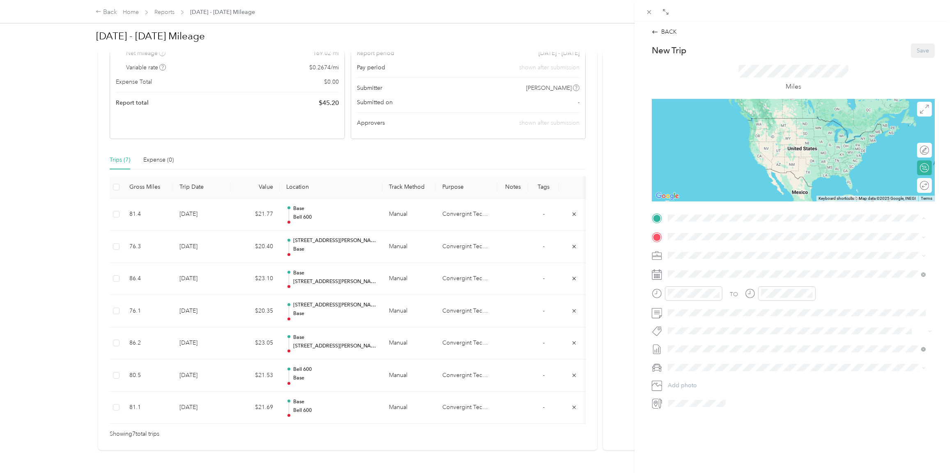
click at [703, 303] on span "[STREET_ADDRESS][US_STATE]" at bounding box center [724, 306] width 82 height 7
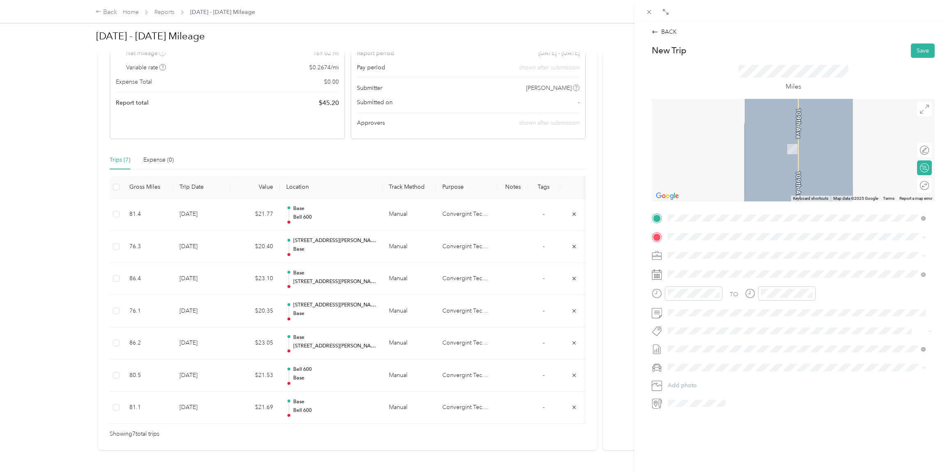
click at [700, 278] on span "[STREET_ADDRESS][US_STATE]" at bounding box center [724, 278] width 82 height 7
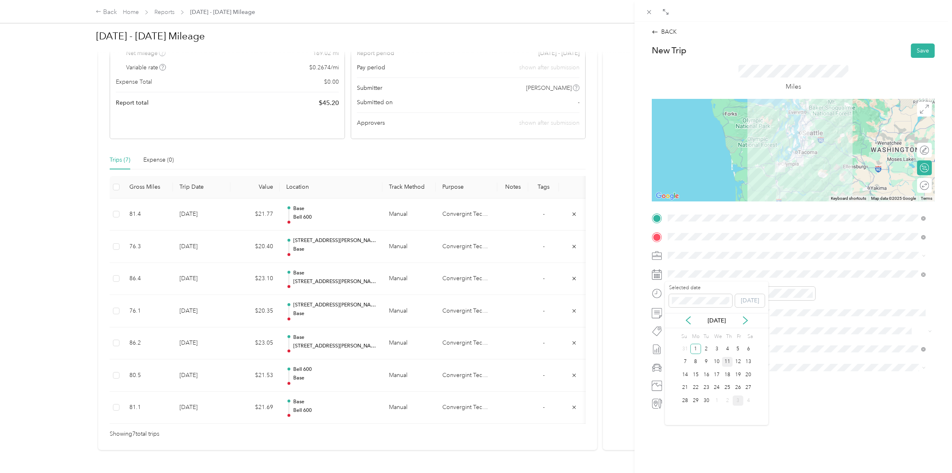
click at [725, 358] on div "11" at bounding box center [727, 362] width 11 height 10
click at [716, 293] on icon "close-circle" at bounding box center [717, 294] width 6 height 6
click at [810, 295] on icon "close-circle" at bounding box center [810, 294] width 6 height 6
click at [687, 385] on ol "Lexus ES 300h Honda [PERSON_NAME] Lexus" at bounding box center [796, 410] width 263 height 72
click at [686, 378] on div "Lexus ES 300h" at bounding box center [797, 382] width 252 height 9
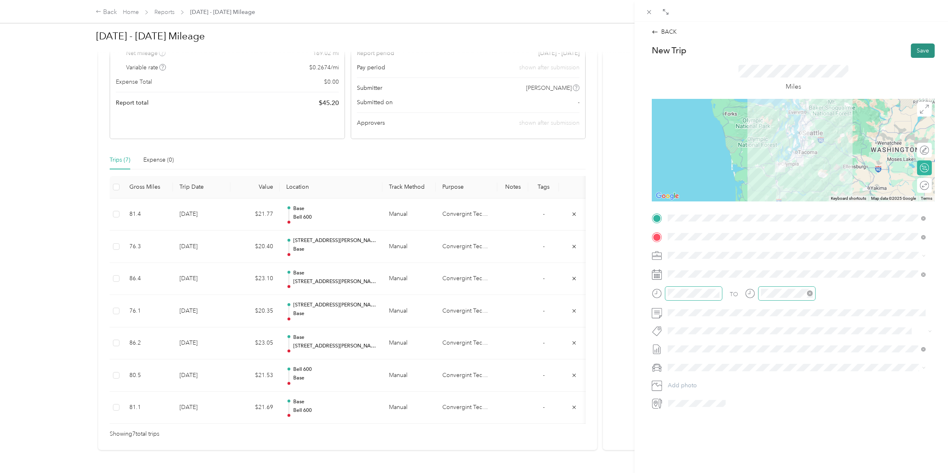
click at [911, 53] on button "Save" at bounding box center [923, 51] width 24 height 14
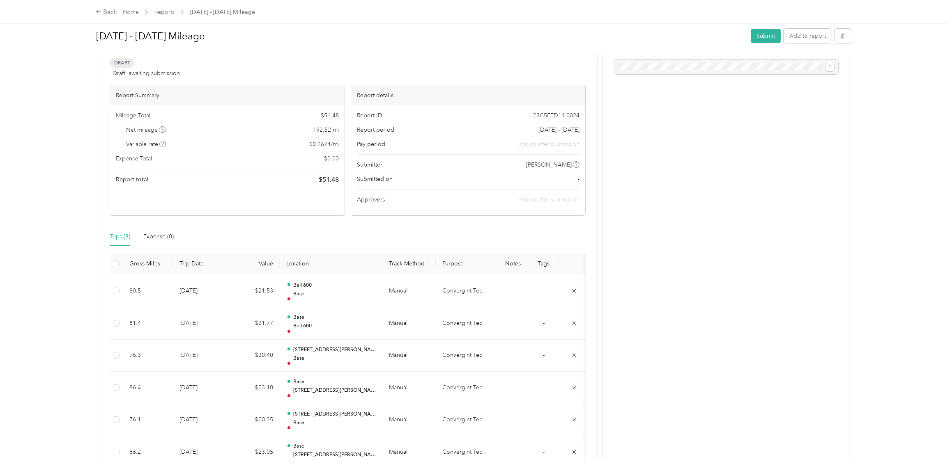
scroll to position [31, 0]
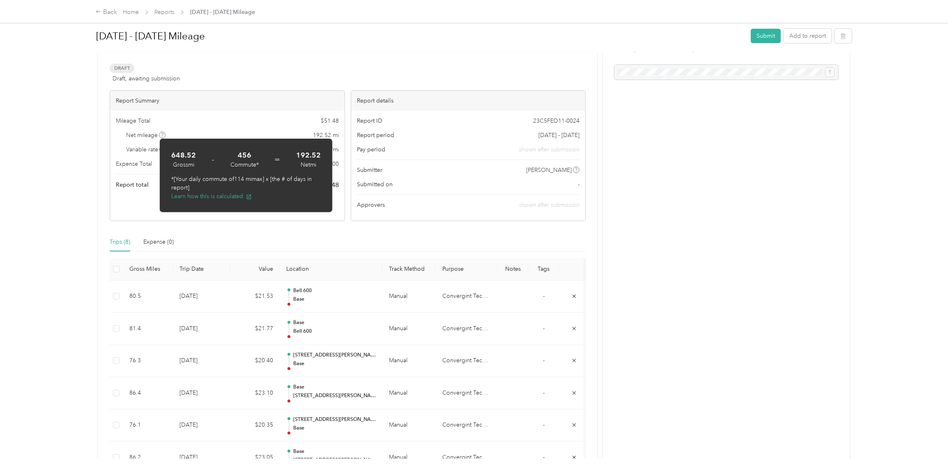
click at [77, 142] on div "Back Home Reports [DATE] - [DATE] Mileage [DATE] - [DATE] Mileage Submit Add to…" at bounding box center [474, 236] width 948 height 473
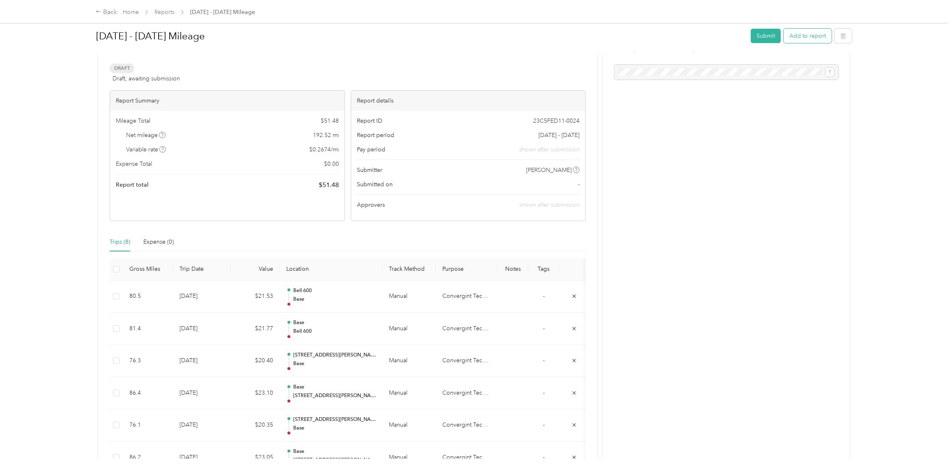
click at [800, 34] on button "Add to report" at bounding box center [808, 36] width 48 height 14
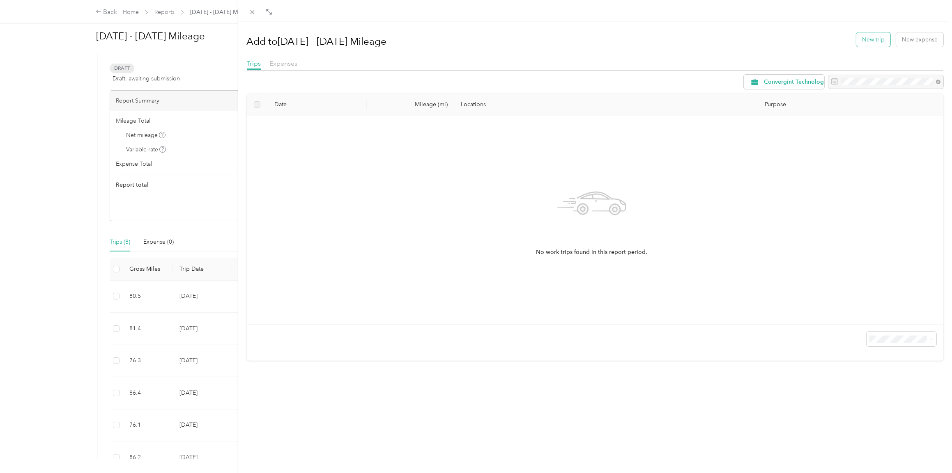
click at [864, 40] on button "New trip" at bounding box center [873, 39] width 34 height 14
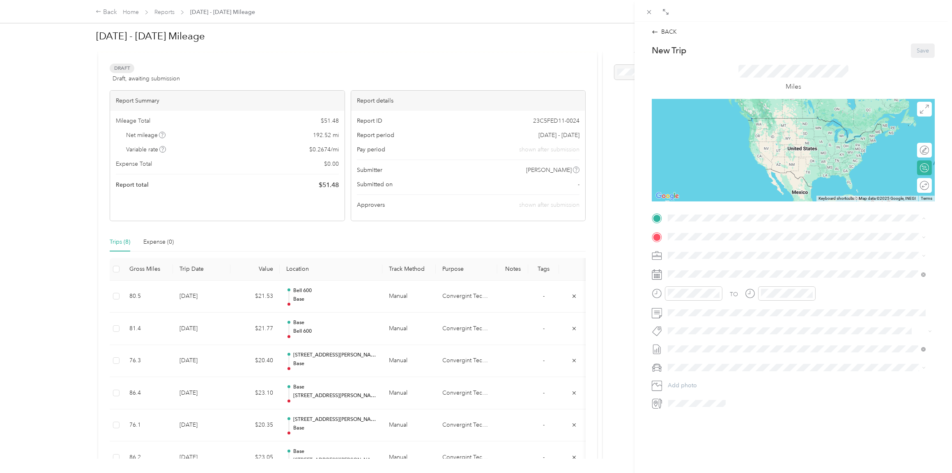
click at [700, 257] on span "[STREET_ADDRESS][US_STATE]" at bounding box center [724, 260] width 82 height 7
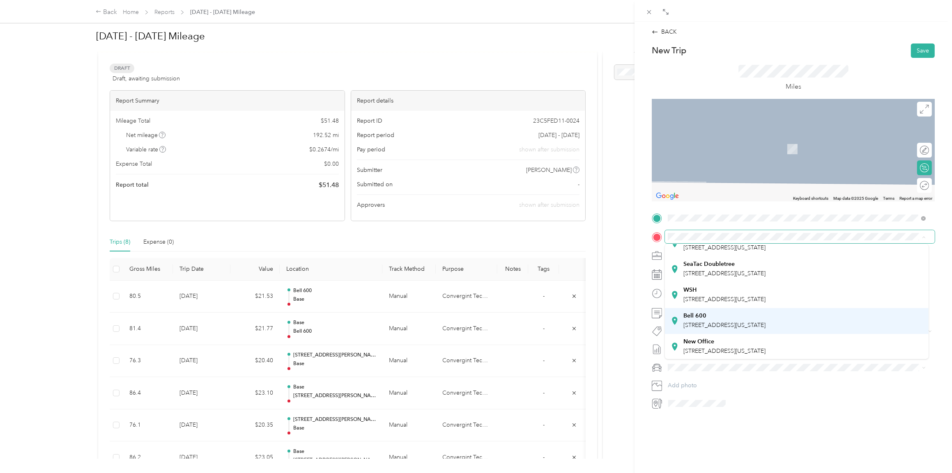
scroll to position [57, 0]
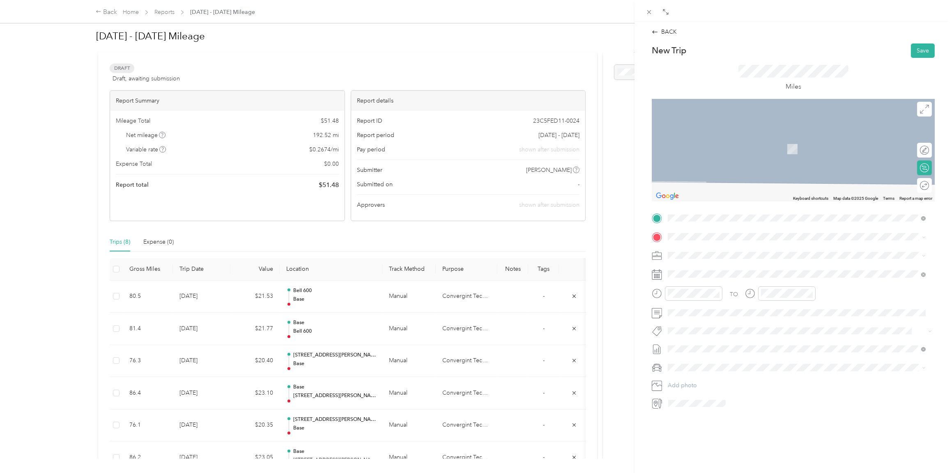
click at [706, 324] on span "[STREET_ADDRESS][US_STATE]" at bounding box center [724, 321] width 82 height 7
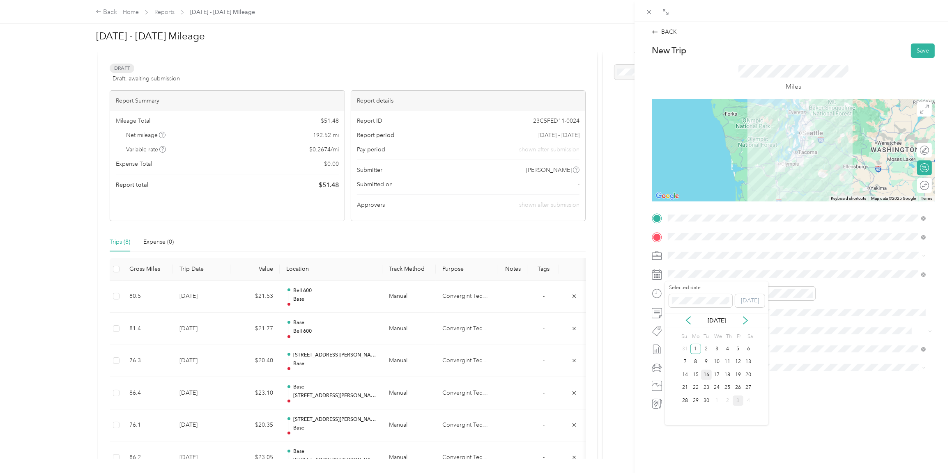
click at [705, 374] on div "16" at bounding box center [706, 375] width 11 height 10
click at [718, 292] on icon "close-circle" at bounding box center [717, 294] width 6 height 6
click at [808, 294] on icon "close-circle" at bounding box center [810, 294] width 6 height 6
click at [685, 380] on span "Lexus ES 300h" at bounding box center [690, 382] width 38 height 7
click at [809, 144] on div at bounding box center [793, 150] width 283 height 103
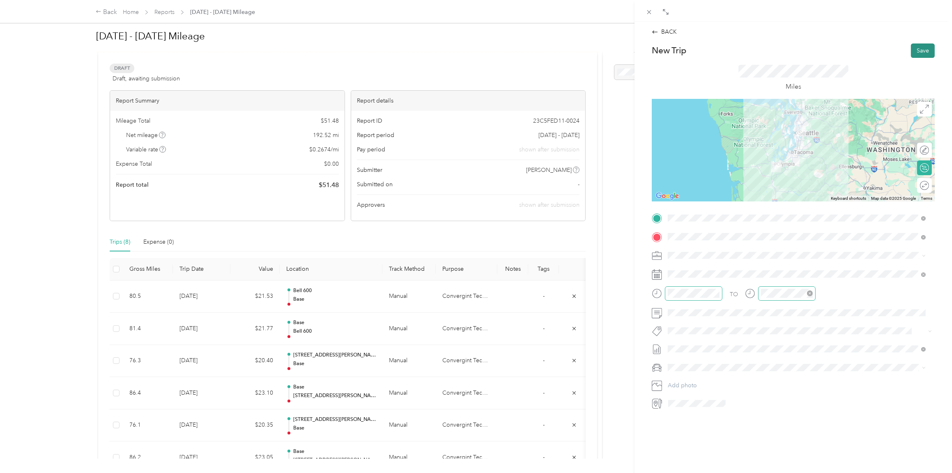
click at [911, 51] on button "Save" at bounding box center [923, 51] width 24 height 14
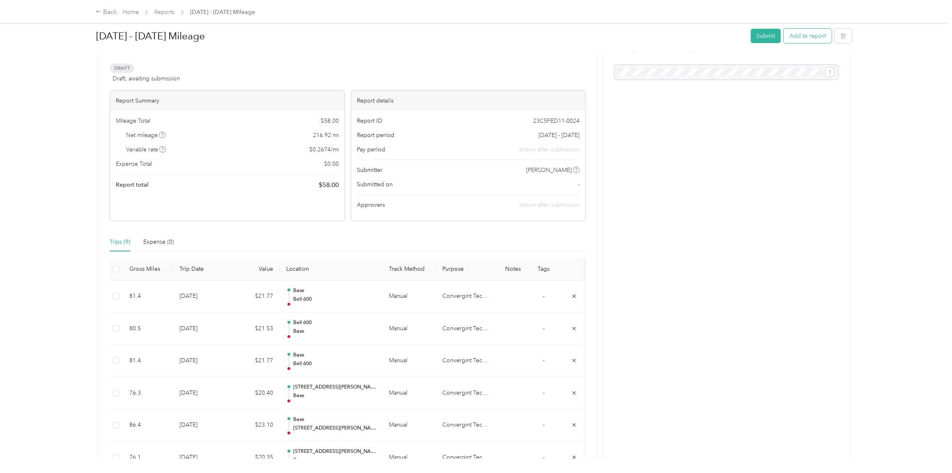
click at [794, 37] on button "Add to report" at bounding box center [808, 36] width 48 height 14
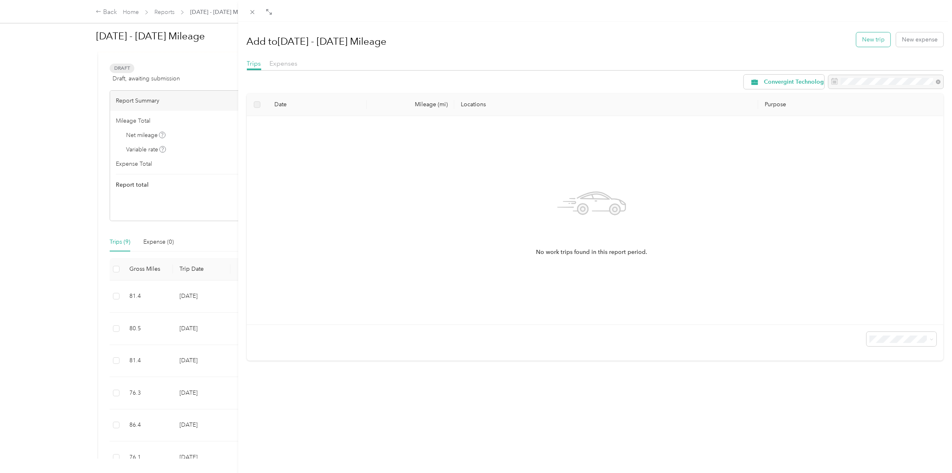
click at [865, 35] on button "New trip" at bounding box center [873, 39] width 34 height 14
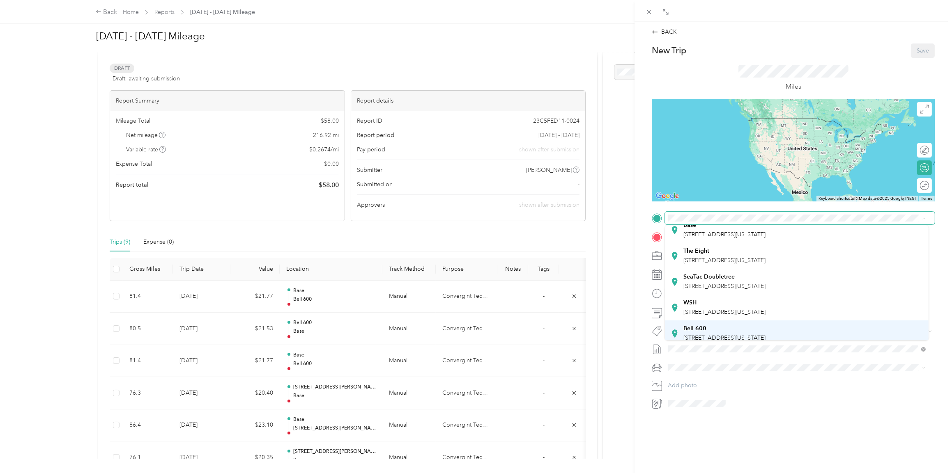
scroll to position [57, 0]
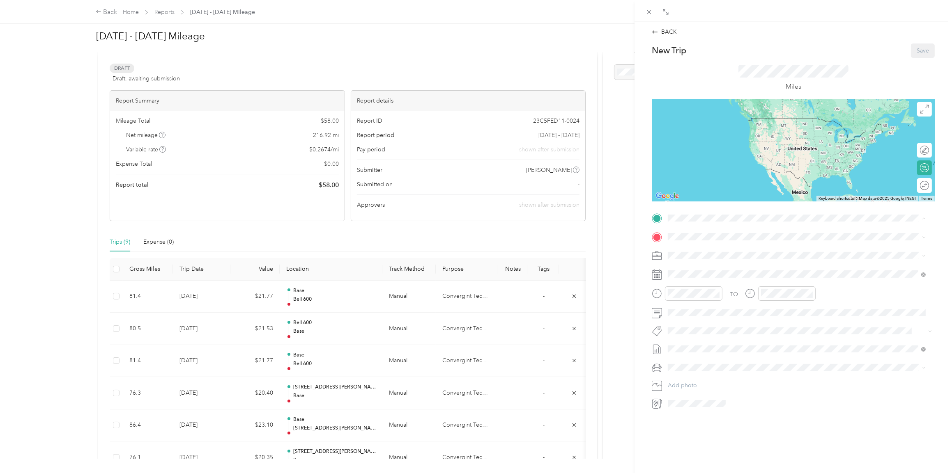
click at [700, 302] on div "Bell [STREET_ADDRESS][US_STATE]" at bounding box center [724, 301] width 82 height 17
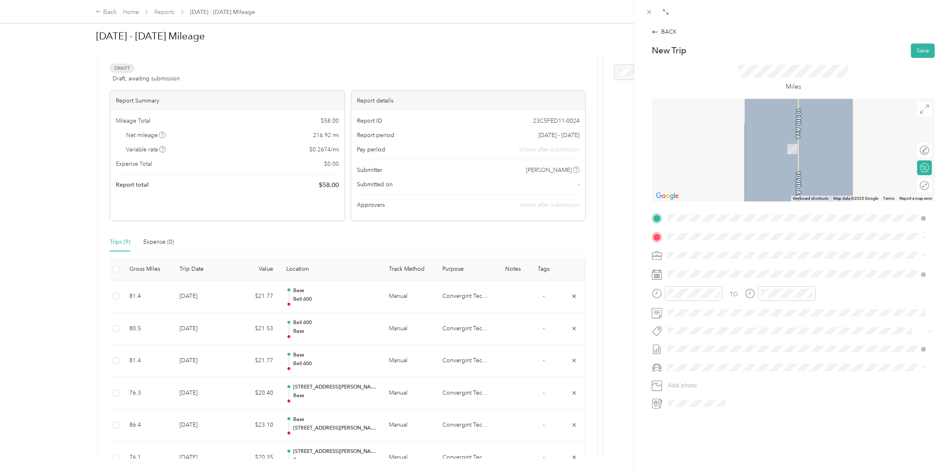
click at [695, 269] on div "Base [STREET_ADDRESS][US_STATE]" at bounding box center [724, 271] width 82 height 17
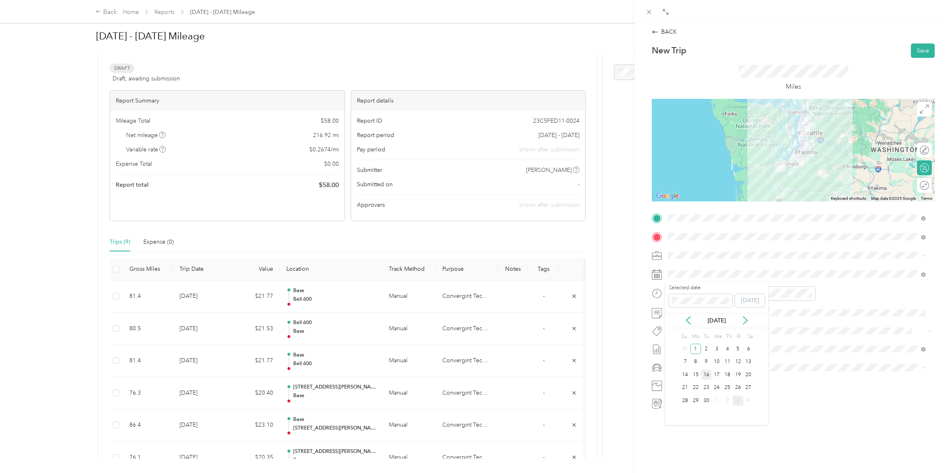
click at [708, 372] on div "16" at bounding box center [706, 375] width 11 height 10
click at [718, 294] on icon "close-circle" at bounding box center [717, 294] width 6 height 6
click at [811, 294] on icon "close-circle" at bounding box center [810, 294] width 6 height 6
click at [692, 381] on span "Lexus ES 300h" at bounding box center [690, 381] width 38 height 7
click at [911, 50] on button "Save" at bounding box center [923, 51] width 24 height 14
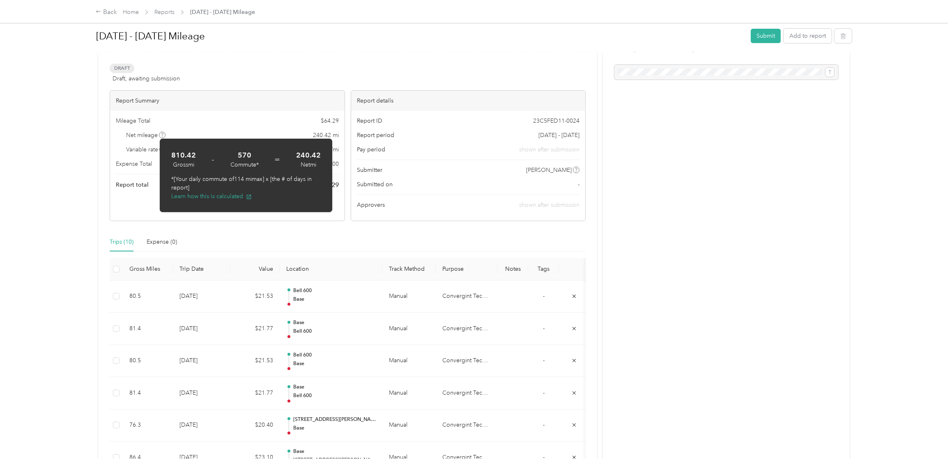
click at [84, 146] on div "[DATE] - [DATE] Mileage Submit Add to report Due [DATE]. Submit this report by …" at bounding box center [474, 229] width 790 height 459
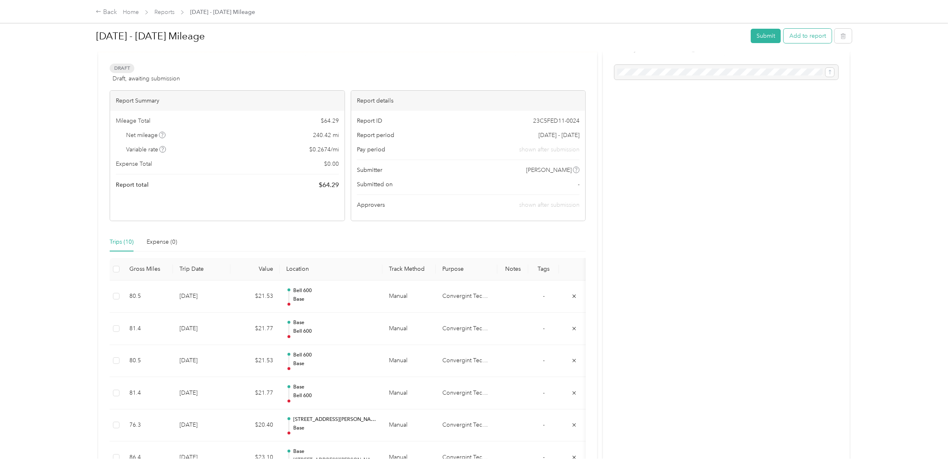
click at [804, 34] on button "Add to report" at bounding box center [808, 36] width 48 height 14
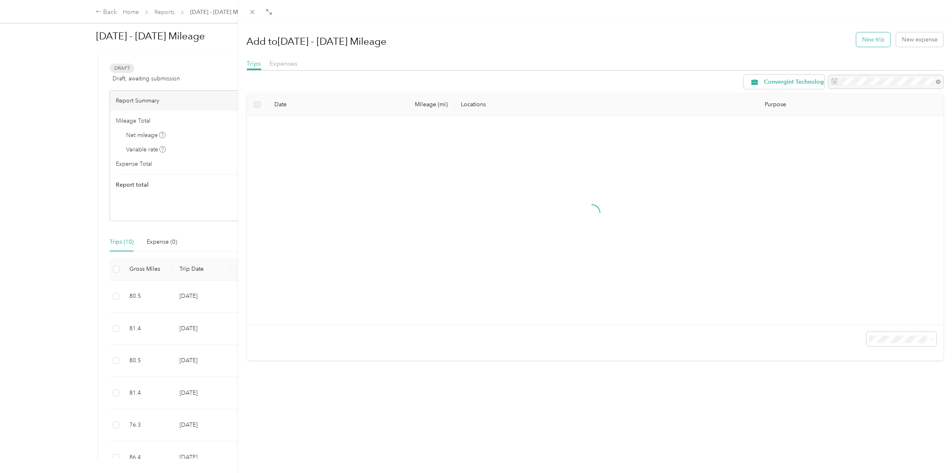
click at [871, 39] on button "New trip" at bounding box center [873, 39] width 34 height 14
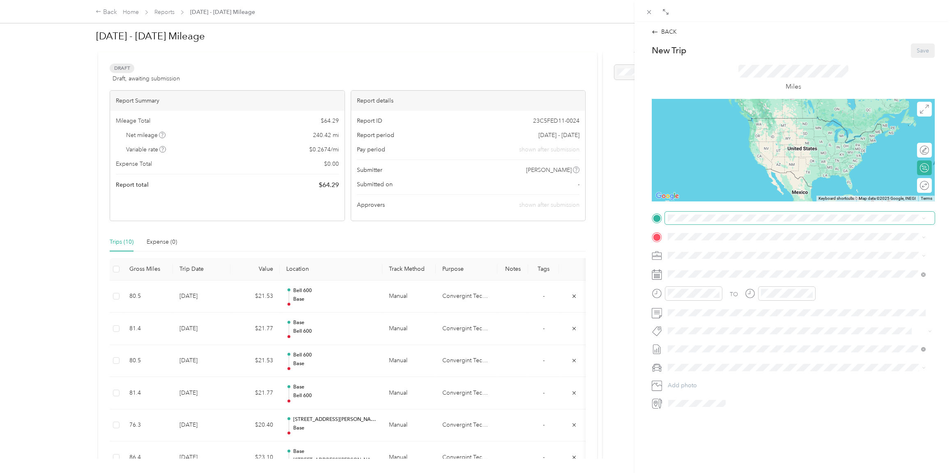
click at [697, 222] on span at bounding box center [800, 218] width 270 height 13
click at [697, 257] on span "[STREET_ADDRESS][US_STATE]" at bounding box center [724, 260] width 82 height 7
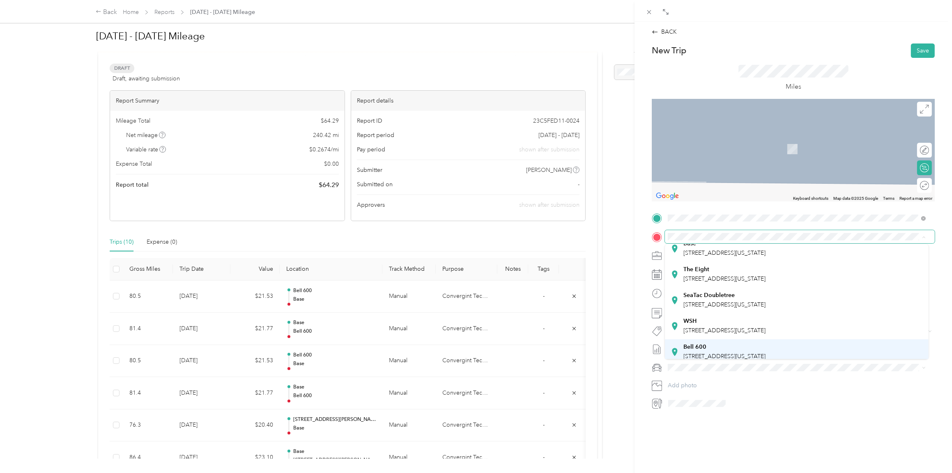
scroll to position [57, 0]
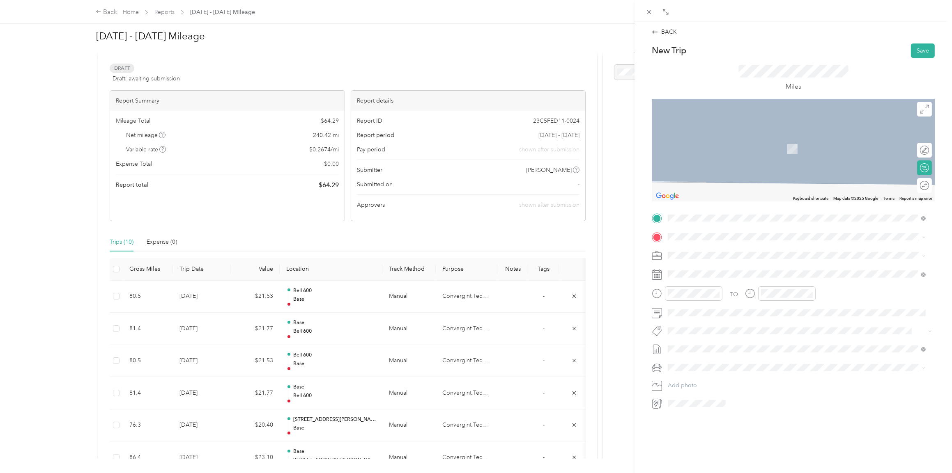
click at [701, 323] on span "[STREET_ADDRESS][US_STATE]" at bounding box center [724, 322] width 82 height 7
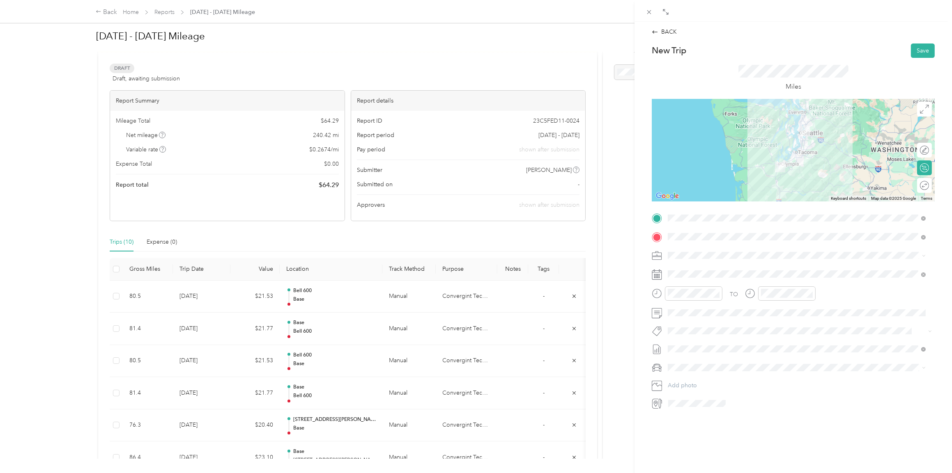
click at [809, 145] on div at bounding box center [793, 150] width 283 height 103
click at [807, 145] on div at bounding box center [793, 150] width 283 height 103
click at [716, 292] on icon "close-circle" at bounding box center [717, 294] width 6 height 6
click at [726, 372] on div "18" at bounding box center [727, 375] width 11 height 10
click at [808, 294] on icon "close-circle" at bounding box center [810, 294] width 6 height 6
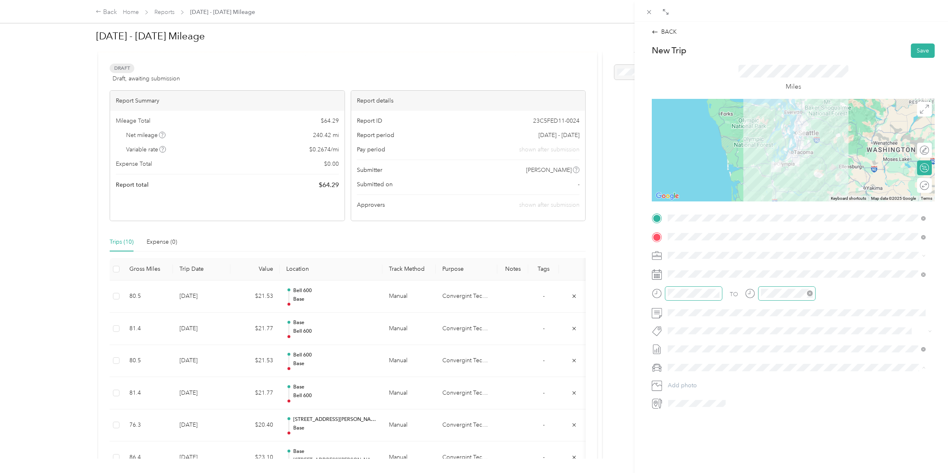
click at [686, 385] on ol "Lexus ES 300h Honda [PERSON_NAME] Lexus" at bounding box center [796, 411] width 263 height 72
click at [692, 379] on span "Lexus ES 300h" at bounding box center [690, 382] width 38 height 7
click at [914, 54] on button "Save" at bounding box center [923, 51] width 24 height 14
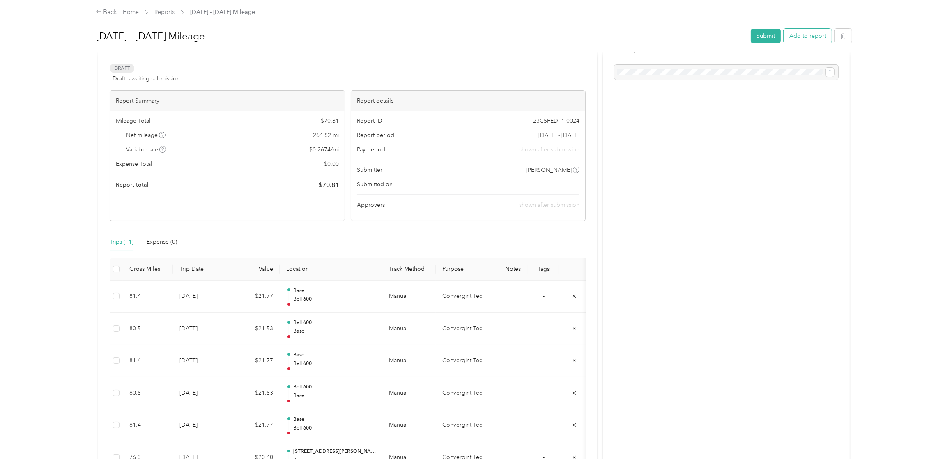
click at [812, 34] on button "Add to report" at bounding box center [808, 36] width 48 height 14
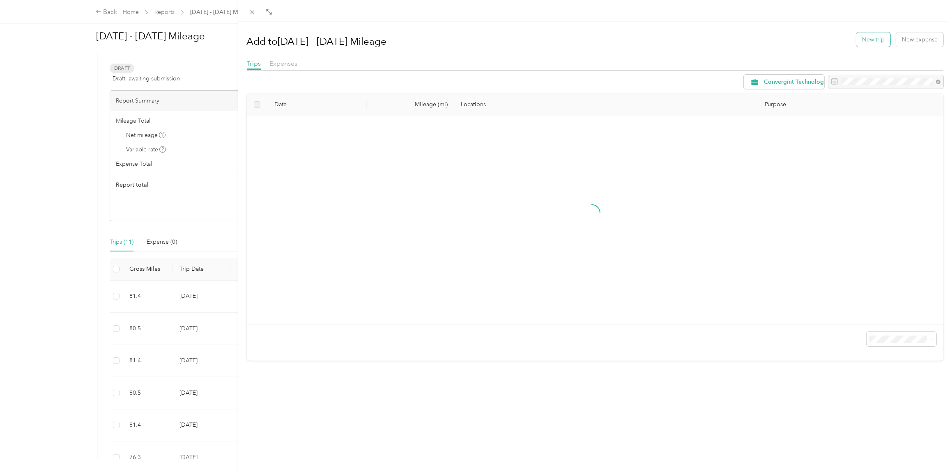
click at [867, 37] on button "New trip" at bounding box center [873, 39] width 34 height 14
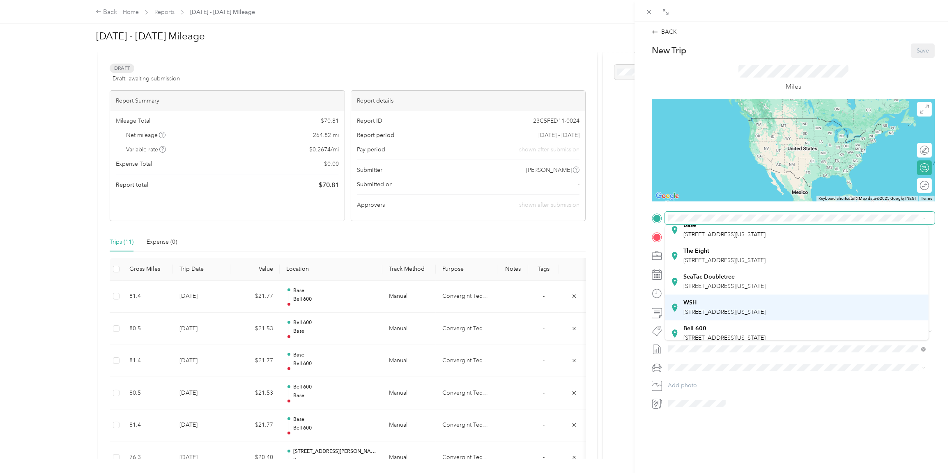
scroll to position [57, 0]
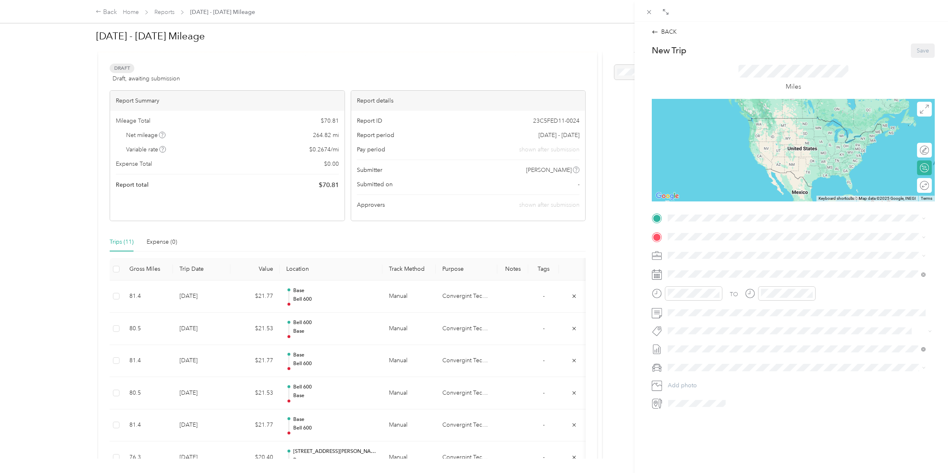
click at [713, 302] on div "Bell [STREET_ADDRESS][US_STATE]" at bounding box center [724, 301] width 82 height 17
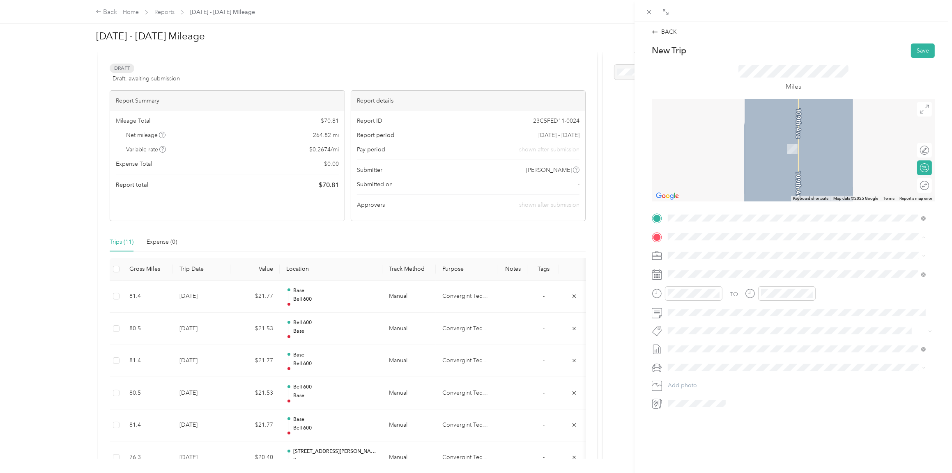
click at [694, 277] on span "[STREET_ADDRESS][US_STATE]" at bounding box center [724, 278] width 82 height 7
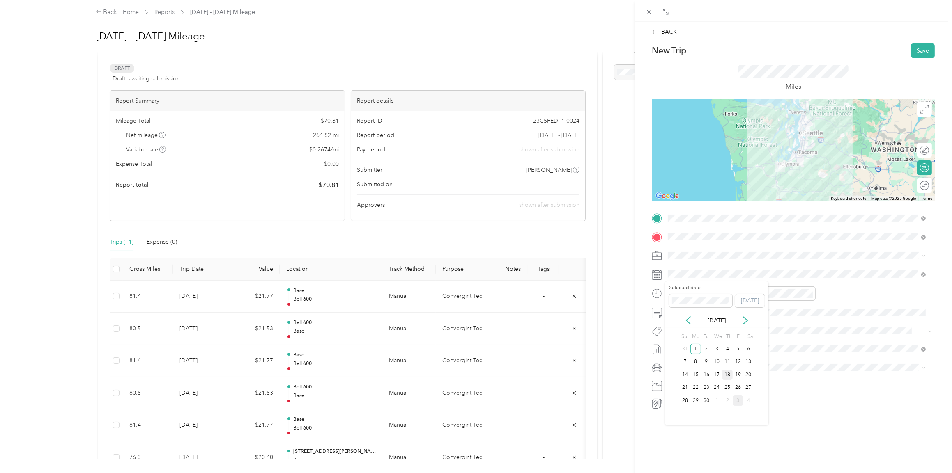
click at [729, 373] on div "18" at bounding box center [727, 375] width 11 height 10
click at [715, 294] on icon "close-circle" at bounding box center [717, 294] width 6 height 6
click at [809, 294] on icon "close-circle" at bounding box center [810, 294] width 6 height 6
click at [689, 381] on div "Lexus ES 300h" at bounding box center [797, 381] width 252 height 9
click at [913, 48] on button "Save" at bounding box center [923, 51] width 24 height 14
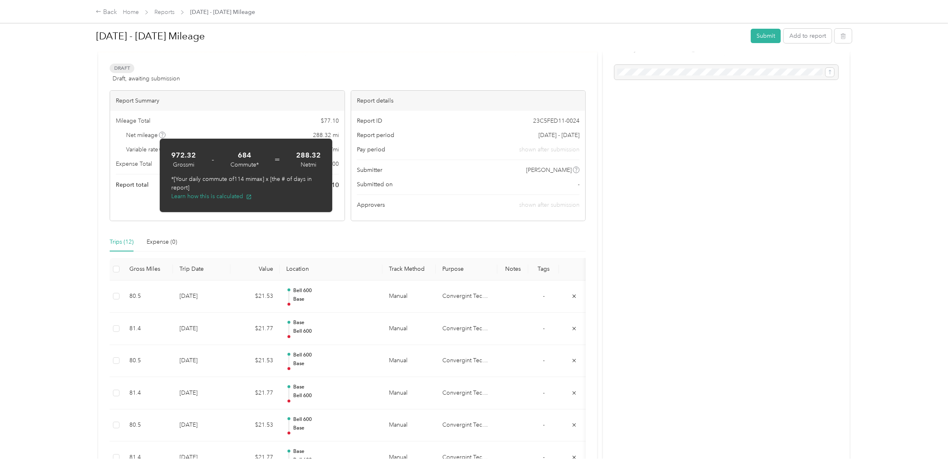
click at [82, 162] on div "[DATE] - [DATE] Mileage Submit Add to report Due [DATE]. Submit this report by …" at bounding box center [474, 229] width 790 height 459
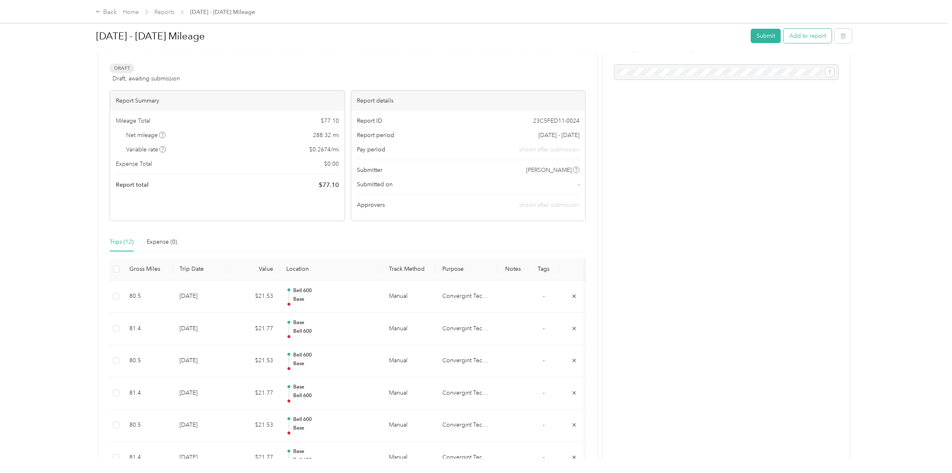
click at [803, 36] on button "Add to report" at bounding box center [808, 36] width 48 height 14
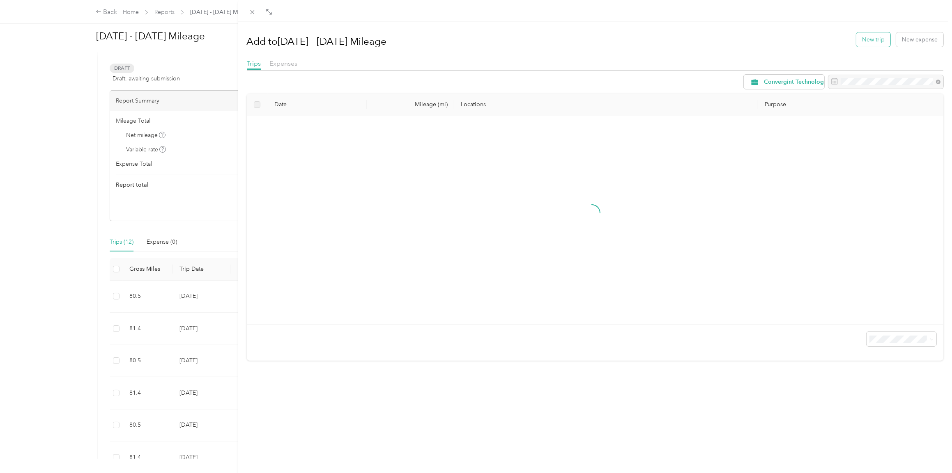
click at [870, 41] on button "New trip" at bounding box center [873, 39] width 34 height 14
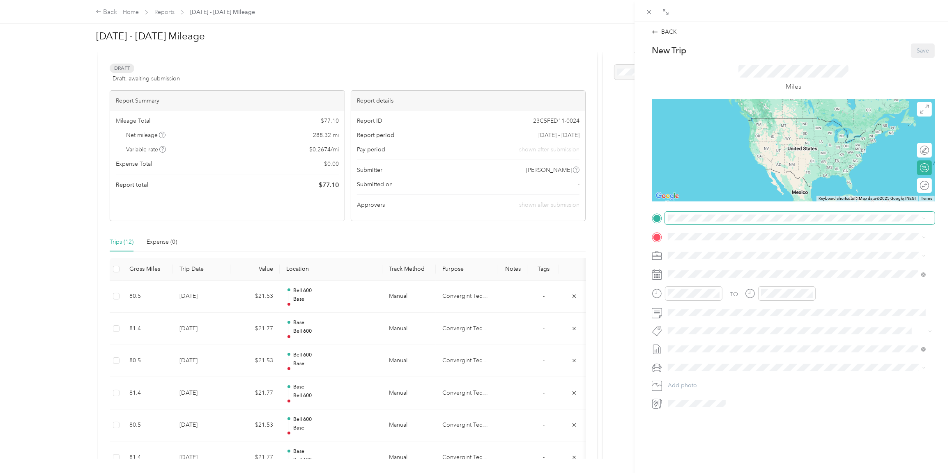
click at [696, 223] on span at bounding box center [800, 218] width 270 height 13
click at [702, 258] on span "[STREET_ADDRESS][US_STATE]" at bounding box center [724, 260] width 82 height 7
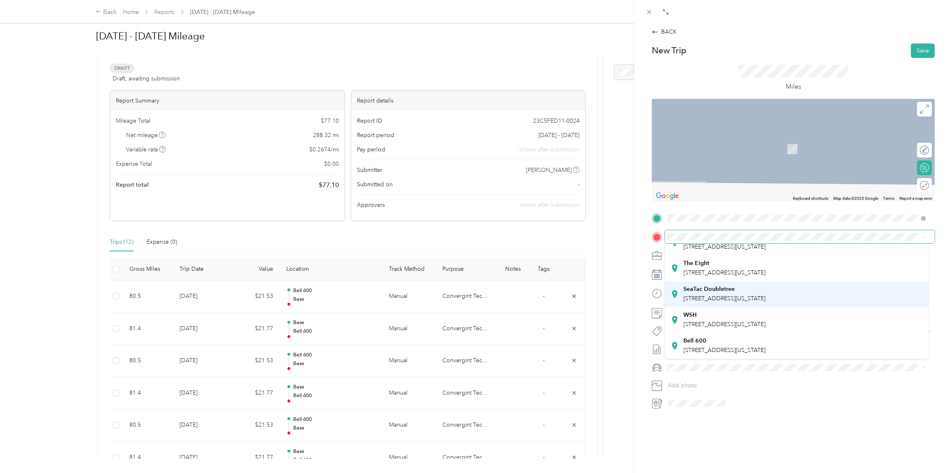
scroll to position [57, 0]
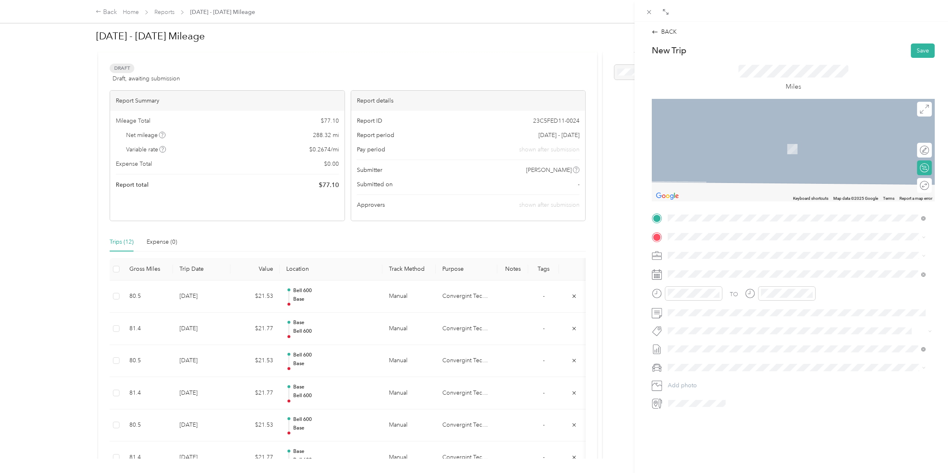
click at [702, 316] on div "Bell [STREET_ADDRESS][US_STATE]" at bounding box center [724, 320] width 82 height 17
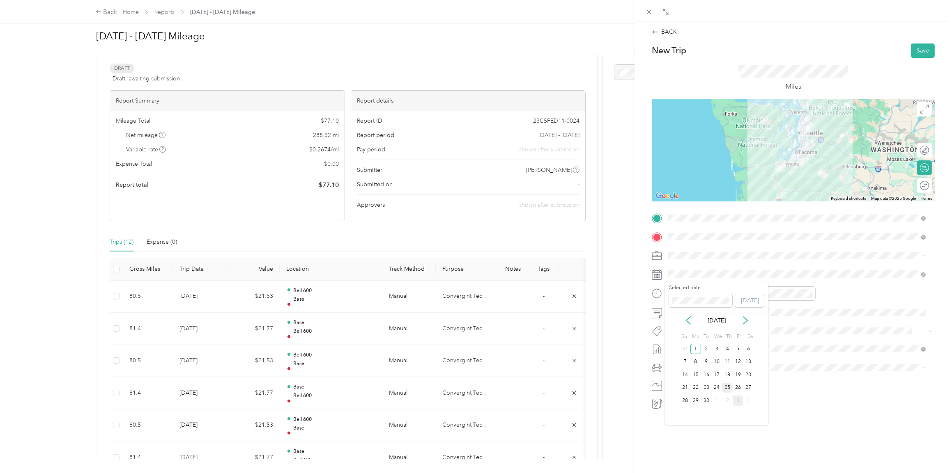
click at [726, 385] on div "25" at bounding box center [727, 388] width 11 height 10
click at [694, 384] on li "Lexus ES 300h" at bounding box center [796, 377] width 263 height 14
click at [714, 291] on icon "close-circle" at bounding box center [717, 294] width 6 height 6
click at [811, 292] on icon "close-circle" at bounding box center [810, 294] width 6 height 6
click at [806, 147] on div at bounding box center [793, 150] width 283 height 103
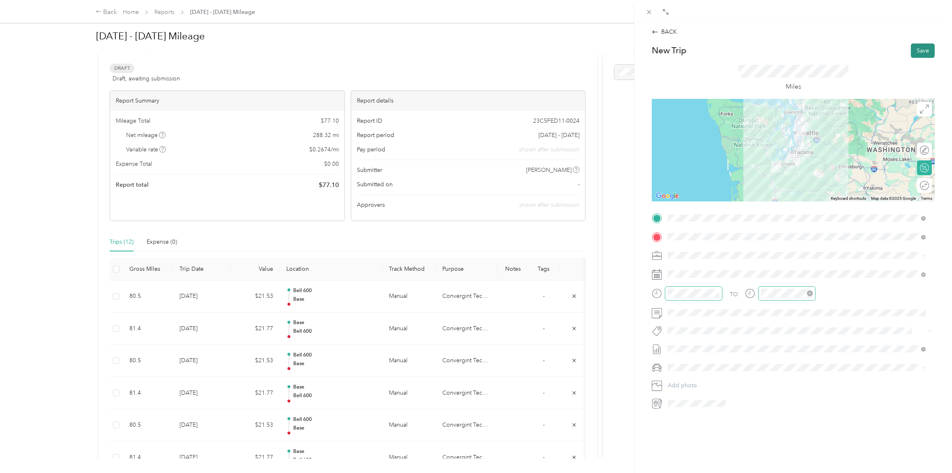
click at [915, 53] on button "Save" at bounding box center [923, 51] width 24 height 14
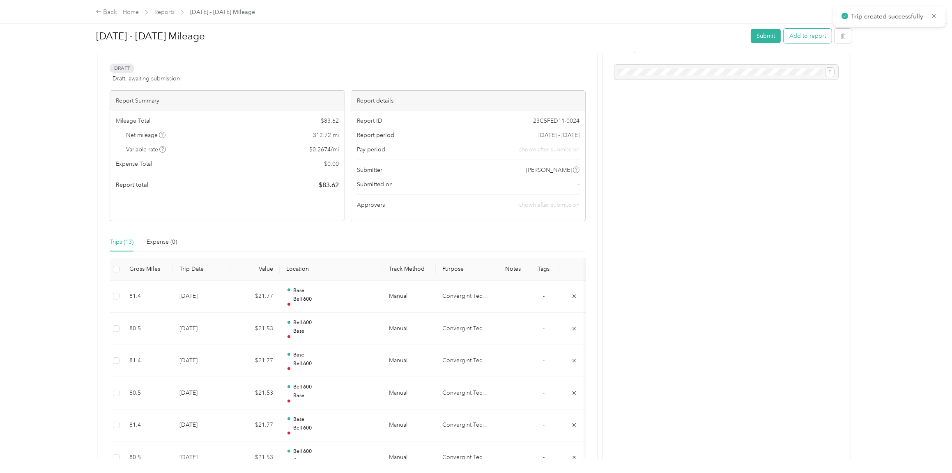
click at [806, 37] on button "Add to report" at bounding box center [808, 36] width 48 height 14
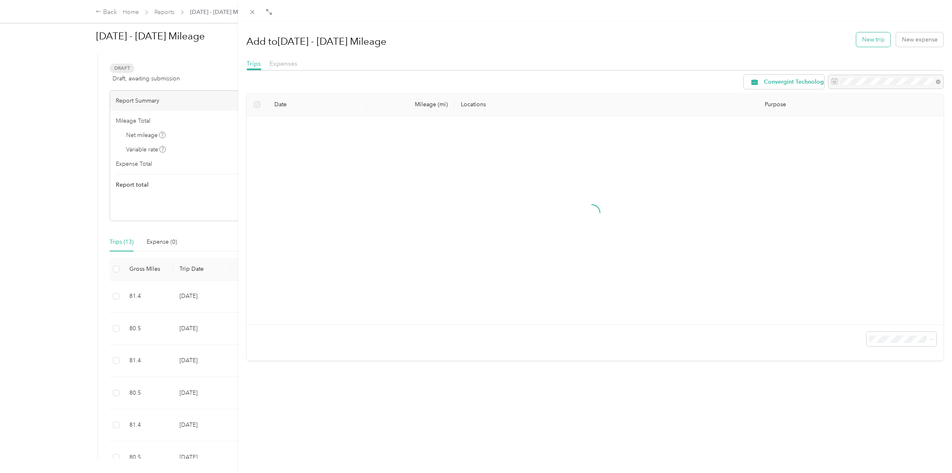
click at [856, 37] on button "New trip" at bounding box center [873, 39] width 34 height 14
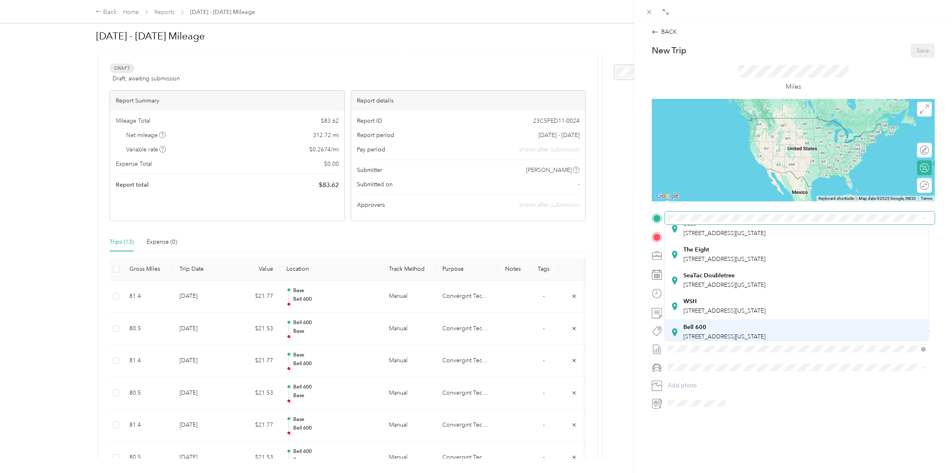
scroll to position [57, 0]
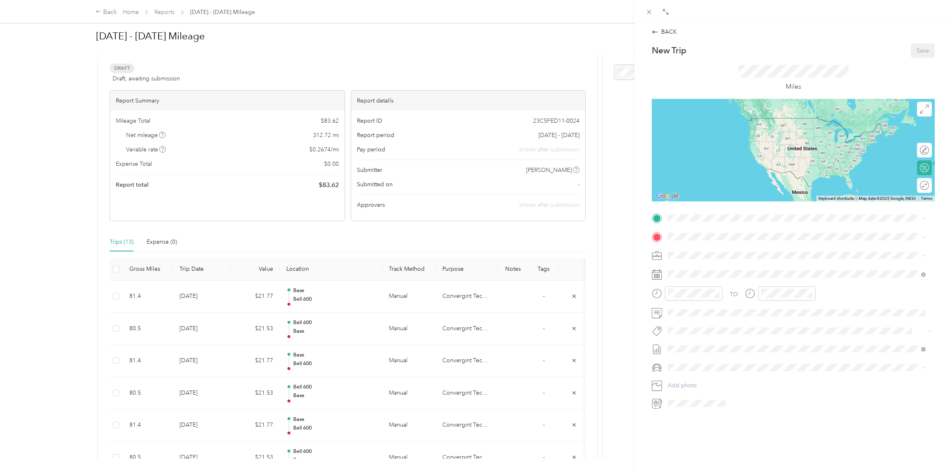
click at [698, 299] on div "Bell [STREET_ADDRESS][US_STATE]" at bounding box center [724, 301] width 82 height 17
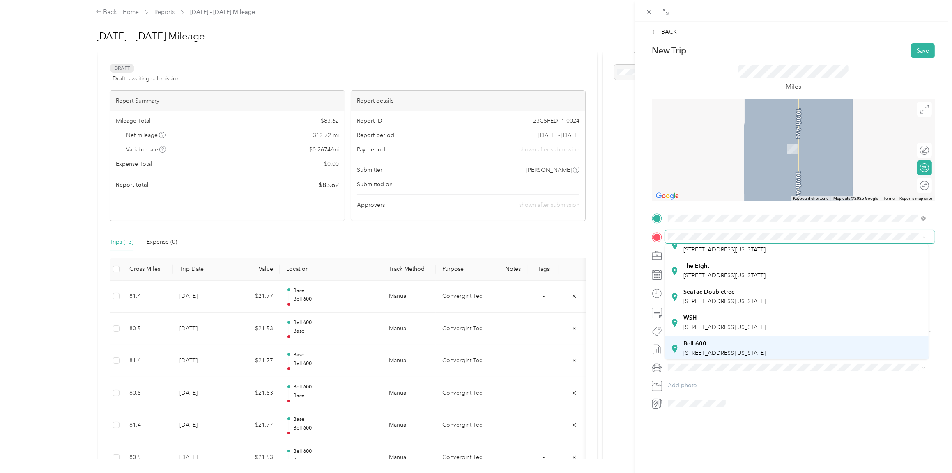
scroll to position [0, 0]
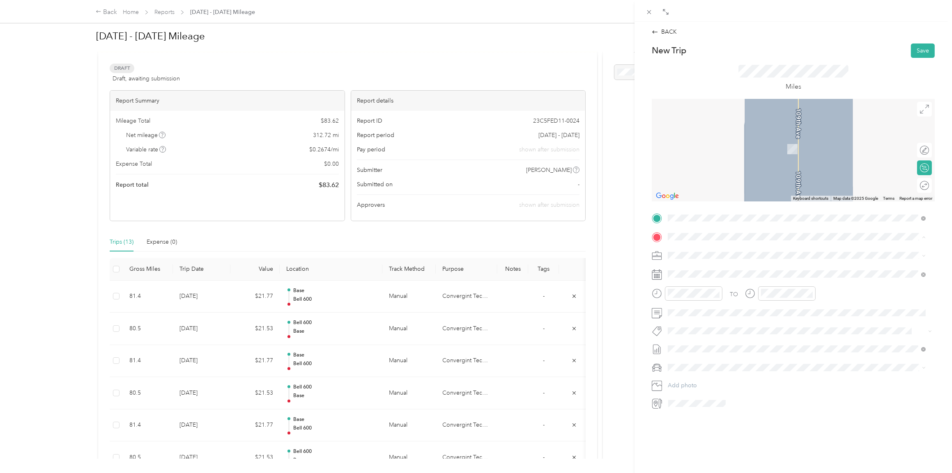
click at [694, 277] on span "[STREET_ADDRESS][US_STATE]" at bounding box center [724, 278] width 82 height 7
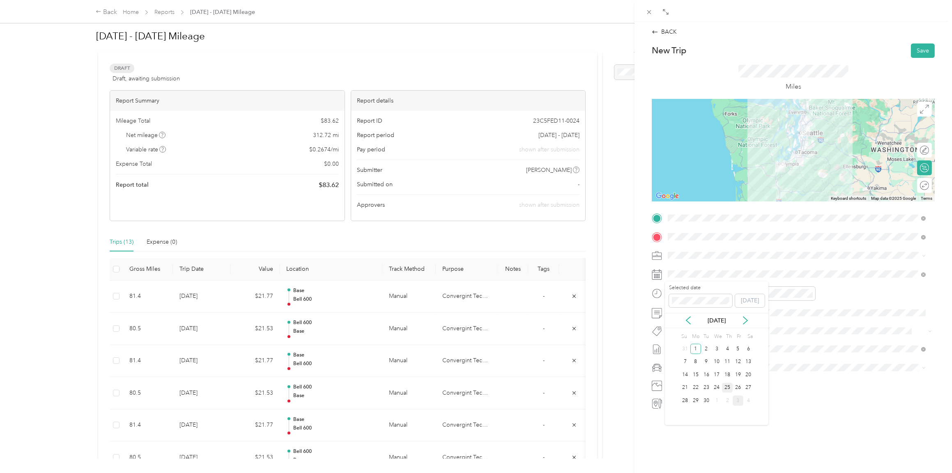
click at [727, 385] on div "25" at bounding box center [727, 388] width 11 height 10
click at [716, 294] on icon "close-circle" at bounding box center [717, 294] width 6 height 6
click at [809, 293] on icon "close-circle" at bounding box center [810, 294] width 6 height 6
click at [694, 379] on span "Lexus ES 300h" at bounding box center [690, 382] width 38 height 7
click at [915, 49] on button "Save" at bounding box center [923, 51] width 24 height 14
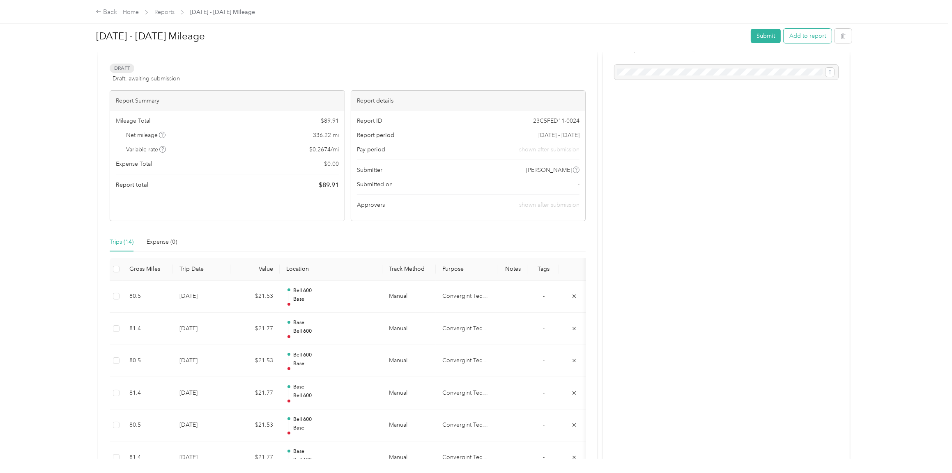
click at [795, 36] on button "Add to report" at bounding box center [808, 36] width 48 height 14
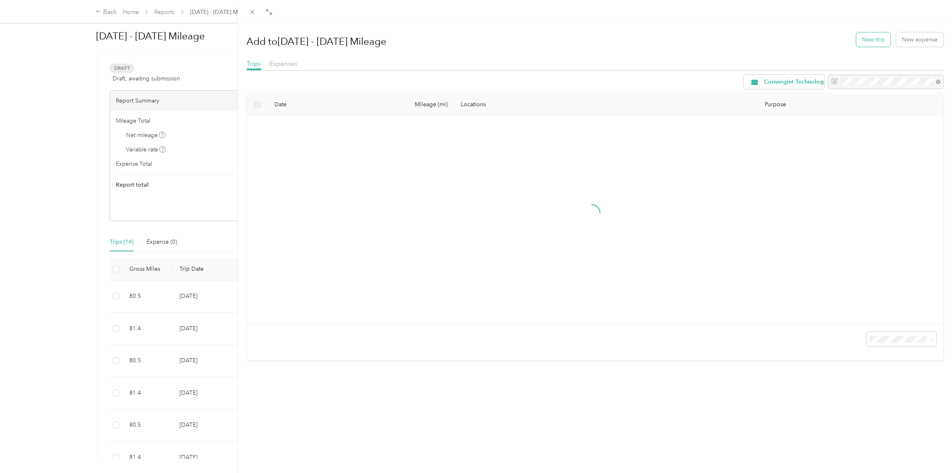
click at [874, 39] on button "New trip" at bounding box center [873, 39] width 34 height 14
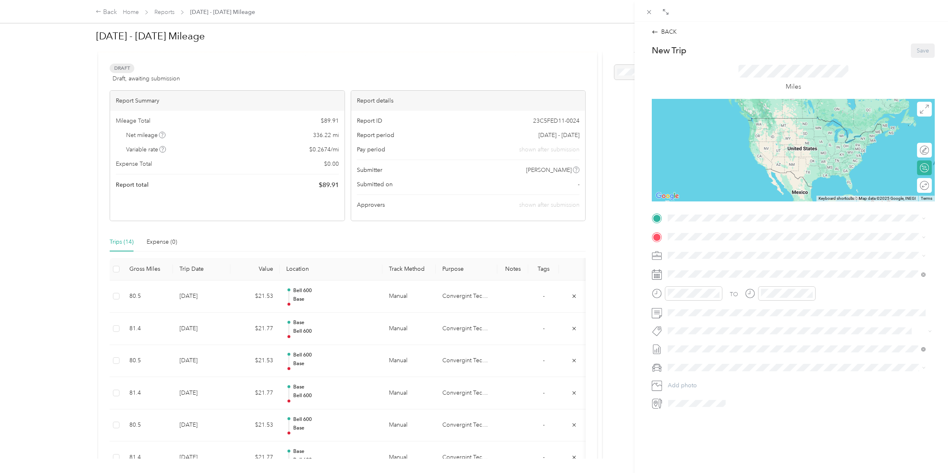
click at [687, 254] on div "Base [STREET_ADDRESS][US_STATE]" at bounding box center [724, 255] width 82 height 17
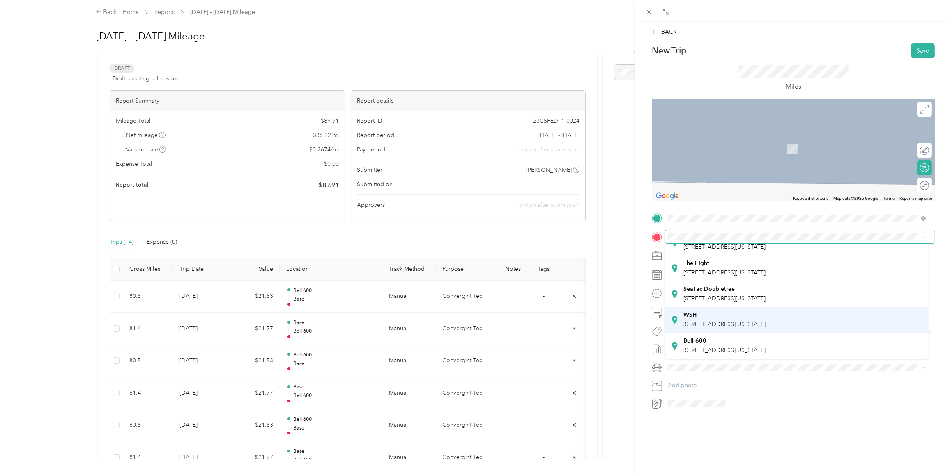
scroll to position [57, 0]
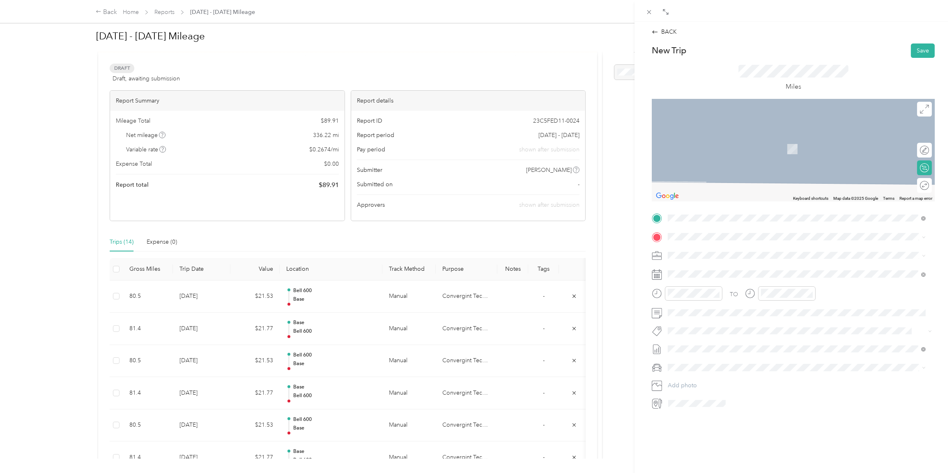
click at [698, 320] on div "Bell [STREET_ADDRESS][US_STATE]" at bounding box center [724, 316] width 82 height 17
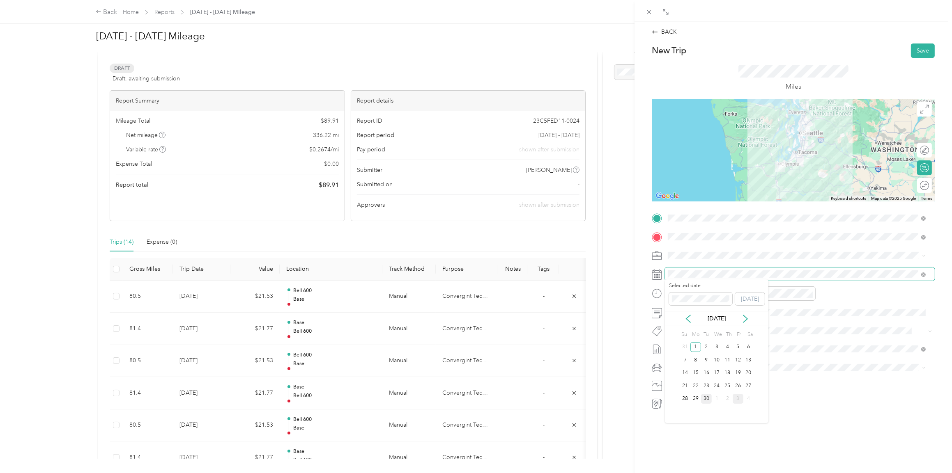
scroll to position [2, 0]
click at [708, 401] on div "30" at bounding box center [706, 399] width 11 height 10
click at [717, 292] on icon "close-circle" at bounding box center [717, 294] width 6 height 6
click at [809, 291] on icon "close-circle" at bounding box center [810, 294] width 6 height 6
click at [679, 382] on li "Lexus ES 300h" at bounding box center [796, 378] width 263 height 14
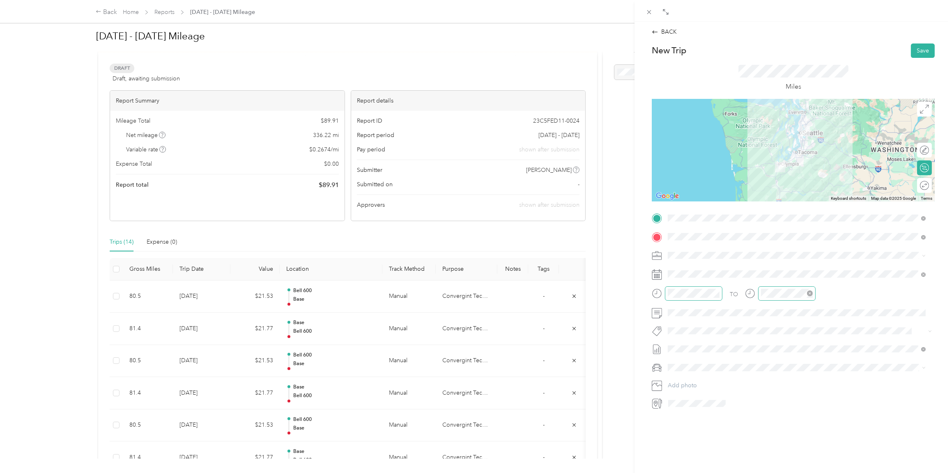
click at [809, 143] on div at bounding box center [793, 150] width 283 height 103
click at [912, 50] on button "Save" at bounding box center [923, 51] width 24 height 14
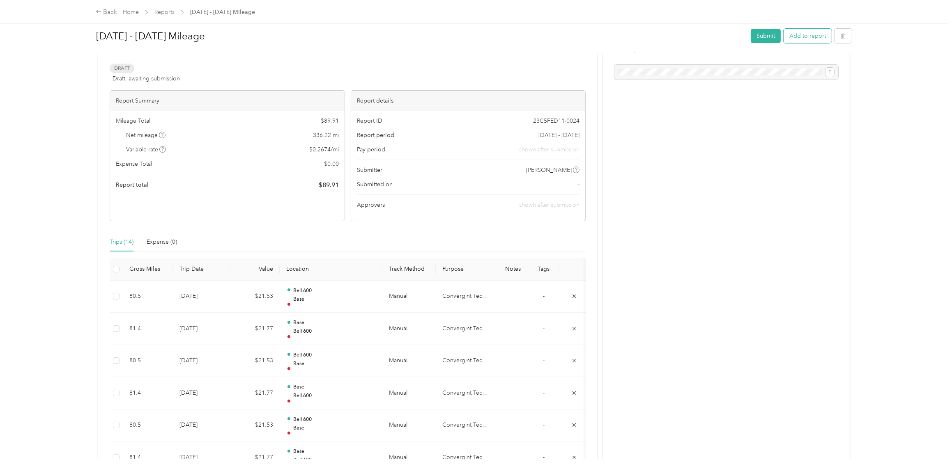
click at [793, 36] on button "Add to report" at bounding box center [808, 36] width 48 height 14
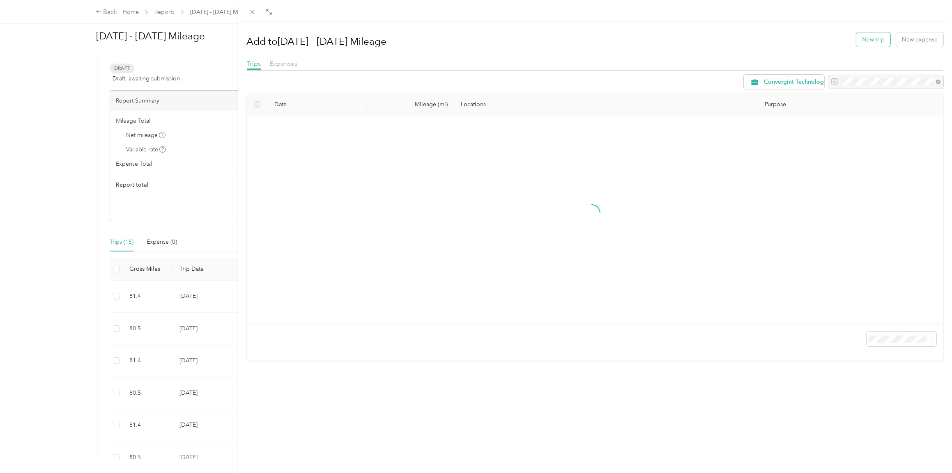
click at [858, 41] on button "New trip" at bounding box center [873, 39] width 34 height 14
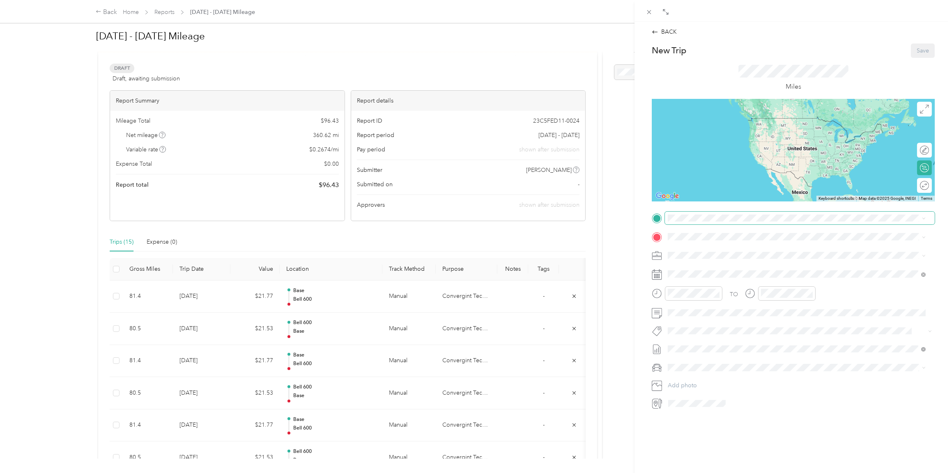
click at [697, 222] on span at bounding box center [800, 218] width 270 height 13
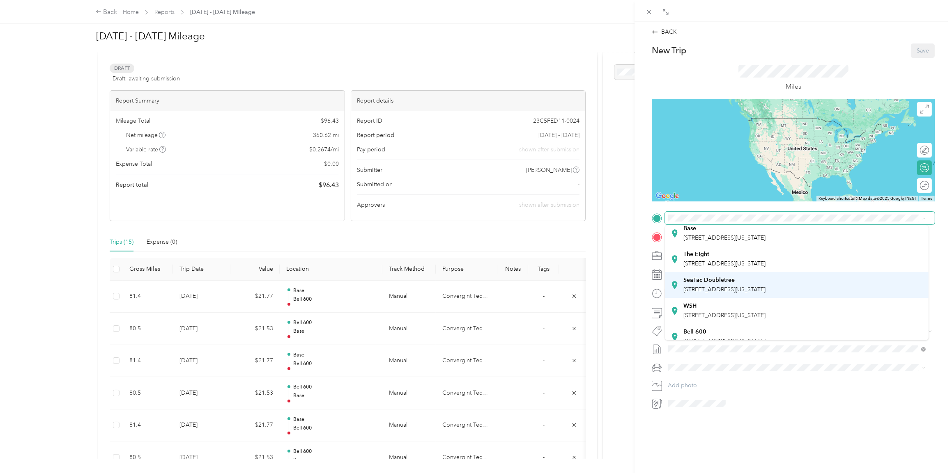
scroll to position [41, 0]
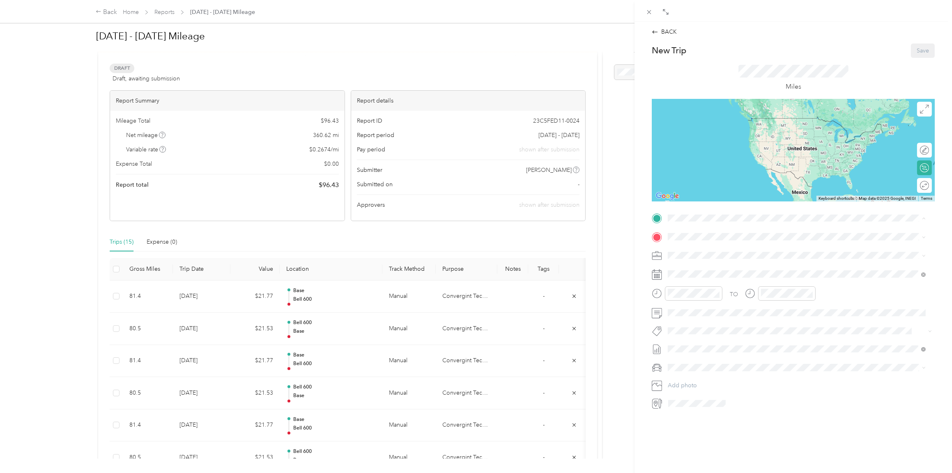
click at [706, 317] on div "Bell [STREET_ADDRESS][US_STATE]" at bounding box center [724, 318] width 82 height 17
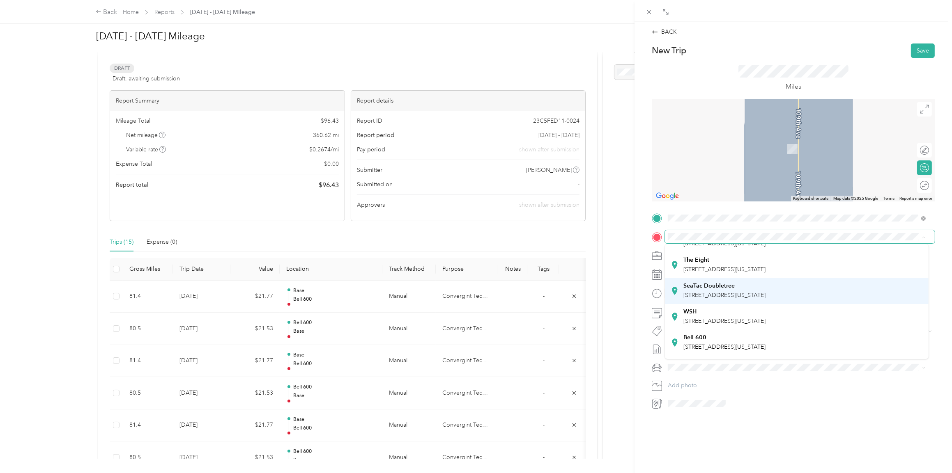
scroll to position [0, 0]
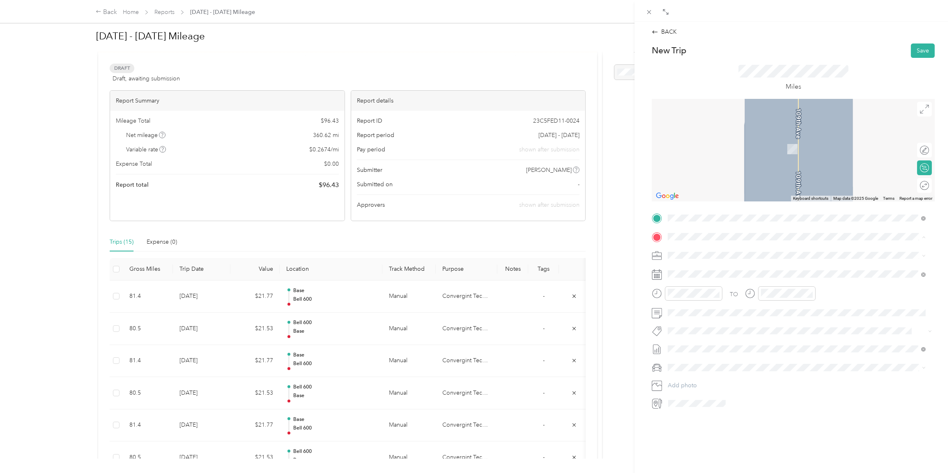
click at [699, 265] on div "Base [STREET_ADDRESS][US_STATE]" at bounding box center [797, 274] width 252 height 20
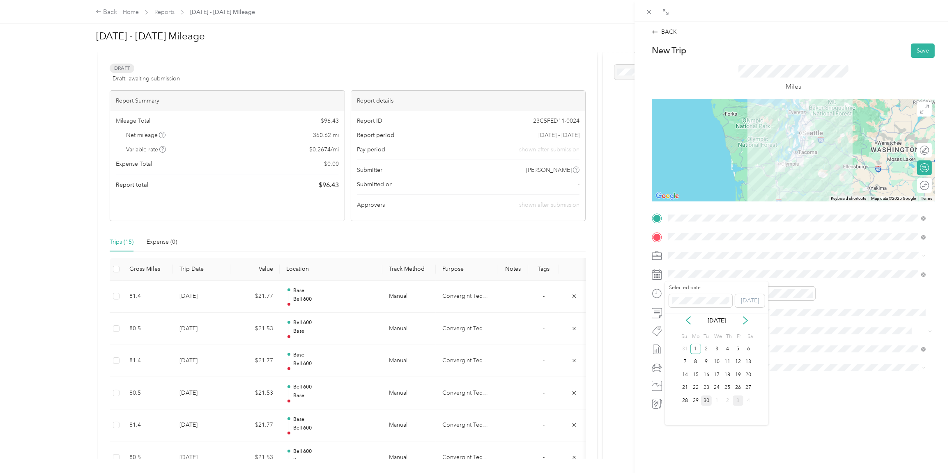
click at [705, 398] on div "30" at bounding box center [706, 401] width 11 height 10
click at [718, 292] on icon "close-circle" at bounding box center [717, 294] width 6 height 6
click at [809, 295] on icon "close-circle" at bounding box center [810, 294] width 6 height 6
click at [687, 386] on ol "Lexus ES 300h Honda [PERSON_NAME] Lexus" at bounding box center [796, 407] width 263 height 72
click at [685, 379] on span "Lexus ES 300h" at bounding box center [690, 382] width 38 height 7
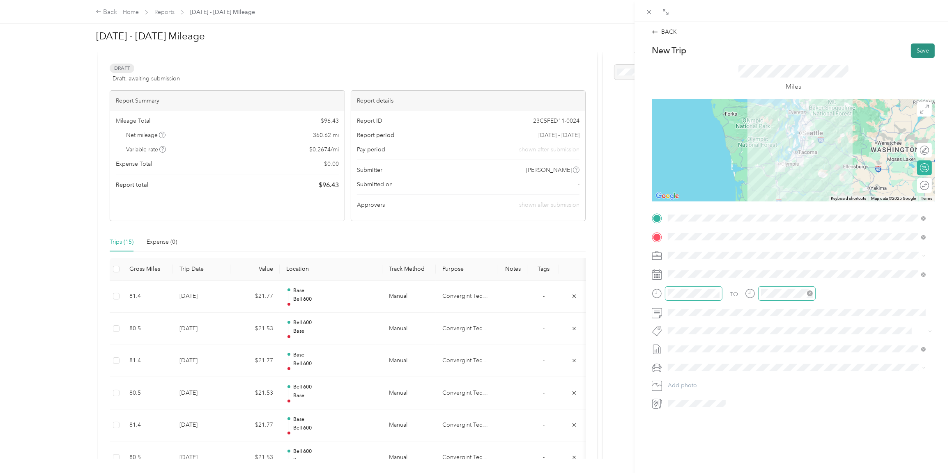
click at [916, 51] on button "Save" at bounding box center [923, 51] width 24 height 14
